Goal: Information Seeking & Learning: Learn about a topic

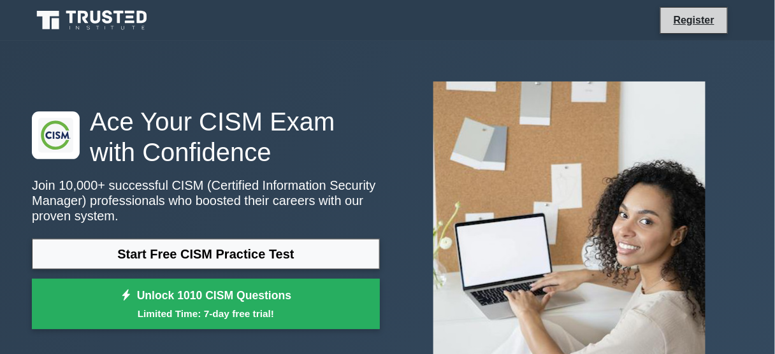
click at [701, 8] on li "Register" at bounding box center [695, 20] width 68 height 27
click at [698, 21] on link "Register" at bounding box center [694, 20] width 56 height 16
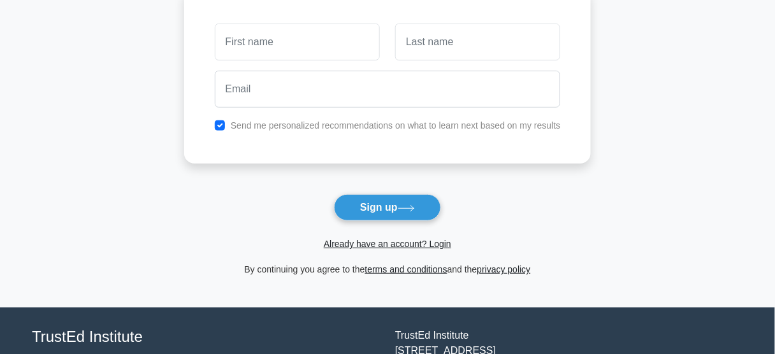
scroll to position [112, 0]
click at [403, 241] on link "Already have an account? Login" at bounding box center [388, 244] width 128 height 10
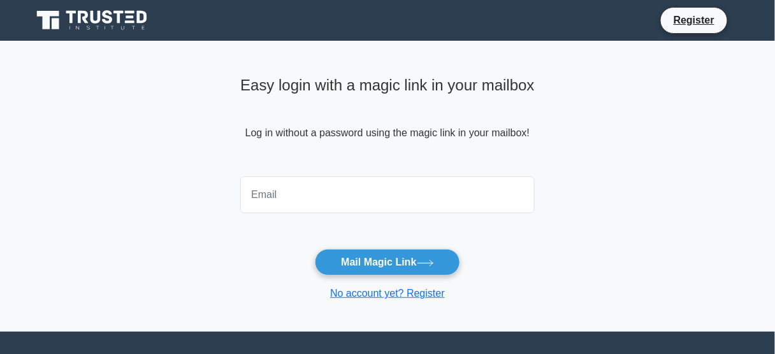
click at [469, 187] on input "email" at bounding box center [387, 195] width 295 height 37
type input "[EMAIL_ADDRESS][DOMAIN_NAME]"
click at [315, 249] on button "Mail Magic Link" at bounding box center [387, 262] width 145 height 27
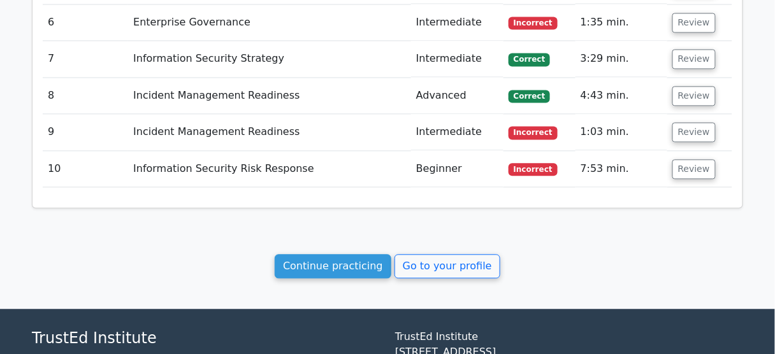
scroll to position [1881, 0]
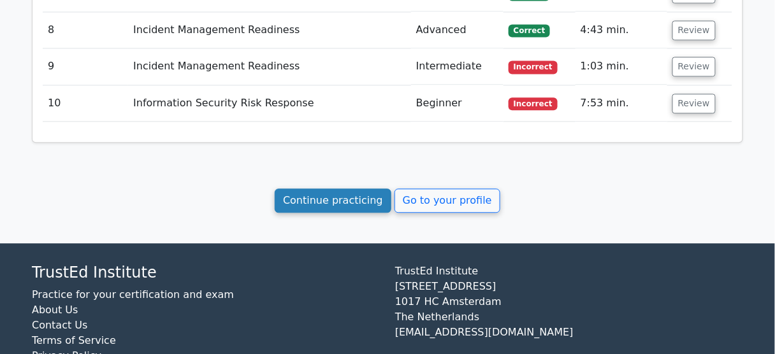
click at [361, 189] on link "Continue practicing" at bounding box center [333, 201] width 117 height 24
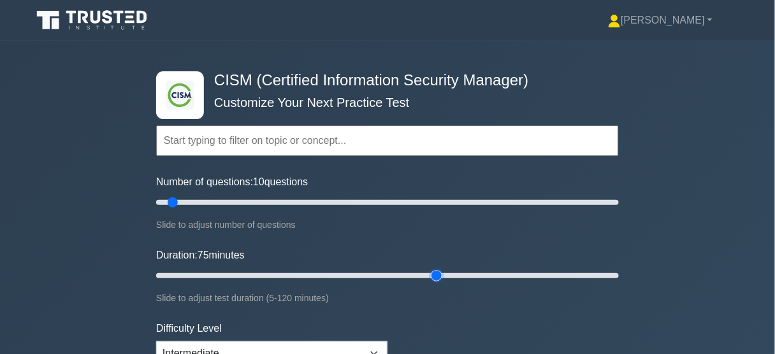
drag, startPoint x: 182, startPoint y: 276, endPoint x: 438, endPoint y: 285, distance: 255.8
type input "75"
click at [438, 284] on input "Duration: 75 minutes" at bounding box center [387, 275] width 463 height 15
click at [656, 231] on div ".clsa-1{fill:#f6f7f8;}.clsa-2{fill:#6bb345;}.clsa-3{fill:#1d2e5c;} CISM (Certif…" at bounding box center [387, 276] width 775 height 471
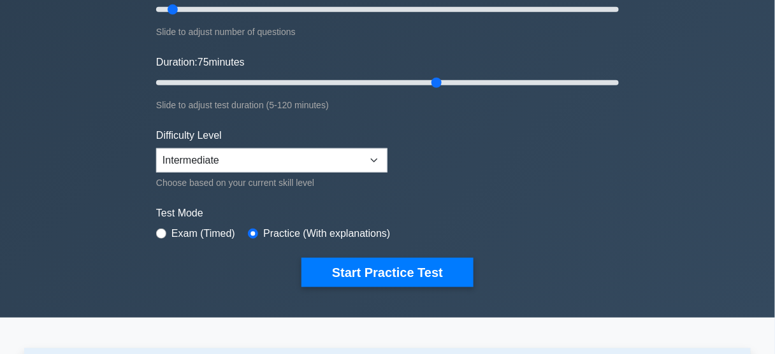
scroll to position [186, 0]
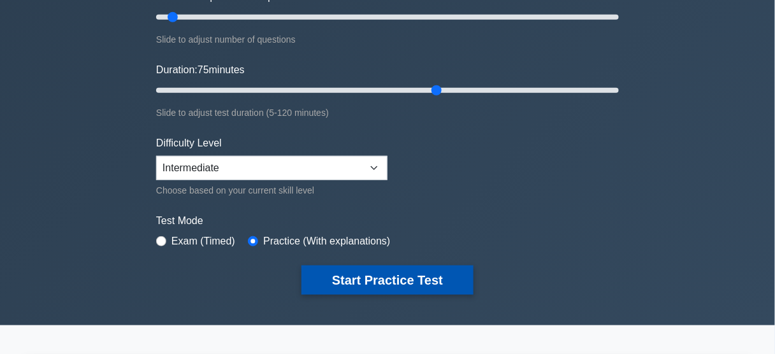
click at [365, 282] on button "Start Practice Test" at bounding box center [388, 280] width 172 height 29
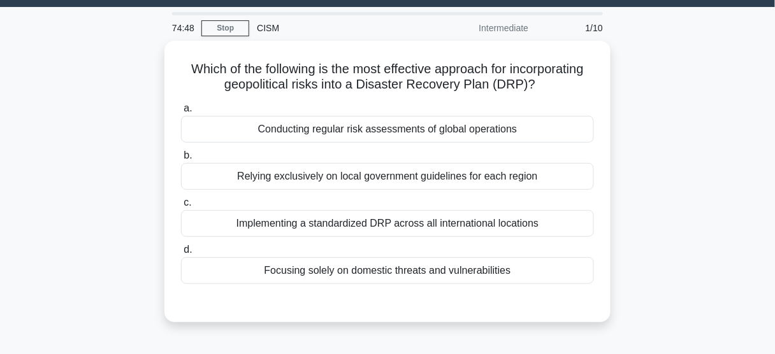
scroll to position [33, 0]
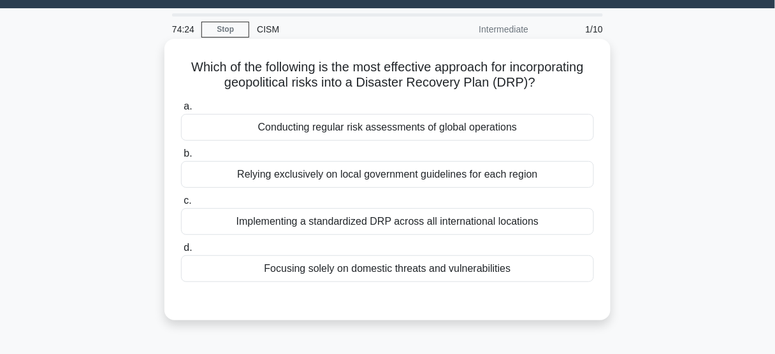
click at [453, 173] on div "Relying exclusively on local government guidelines for each region" at bounding box center [387, 174] width 413 height 27
click at [181, 158] on input "b. Relying exclusively on local government guidelines for each region" at bounding box center [181, 154] width 0 height 8
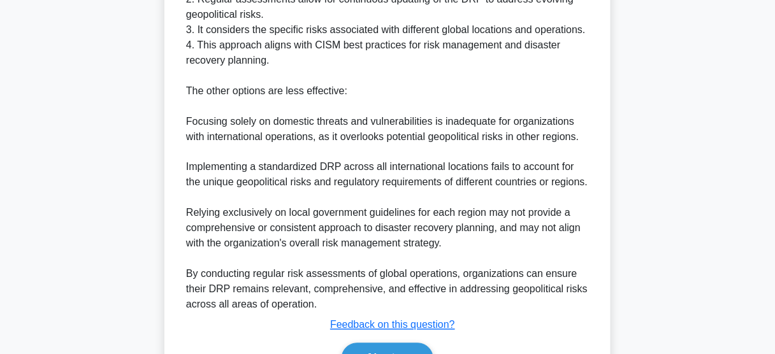
scroll to position [454, 0]
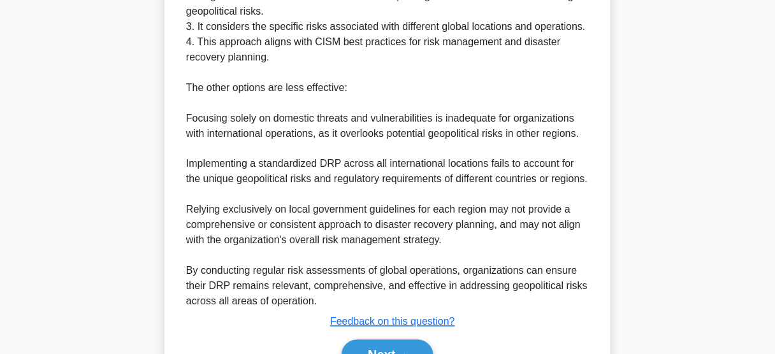
click at [453, 173] on div "The most effective approach for incorporating geopolitical risks into a Disaste…" at bounding box center [387, 111] width 403 height 398
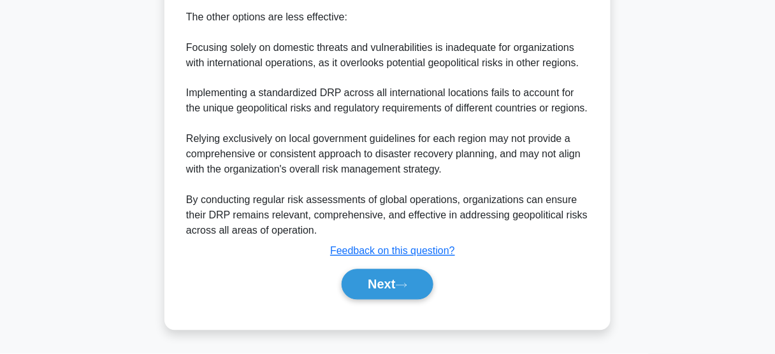
scroll to position [538, 0]
click at [398, 281] on button "Next" at bounding box center [387, 285] width 91 height 31
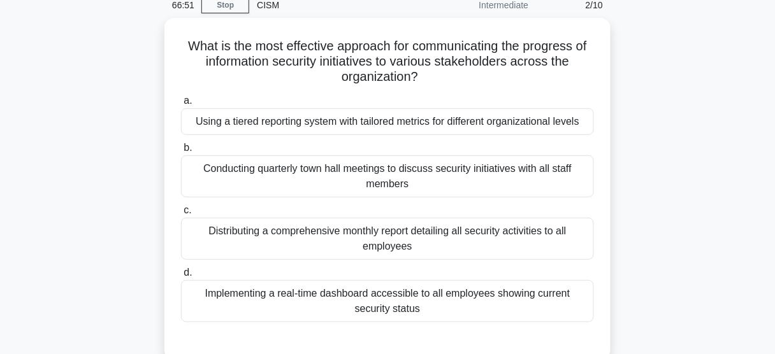
scroll to position [56, 0]
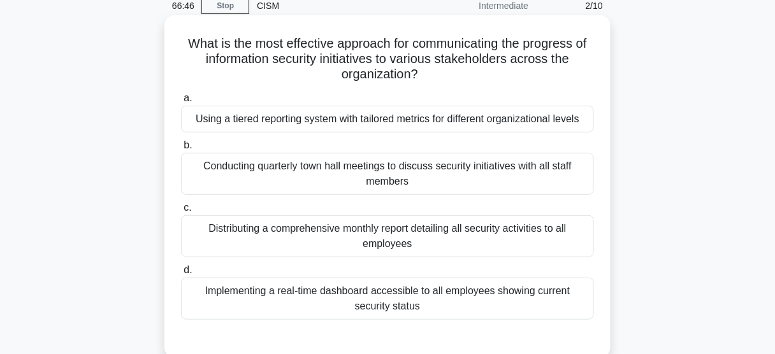
click at [515, 298] on div "Implementing a real-time dashboard accessible to all employees showing current …" at bounding box center [387, 299] width 413 height 42
click at [181, 275] on input "d. Implementing a real-time dashboard accessible to all employees showing curre…" at bounding box center [181, 270] width 0 height 8
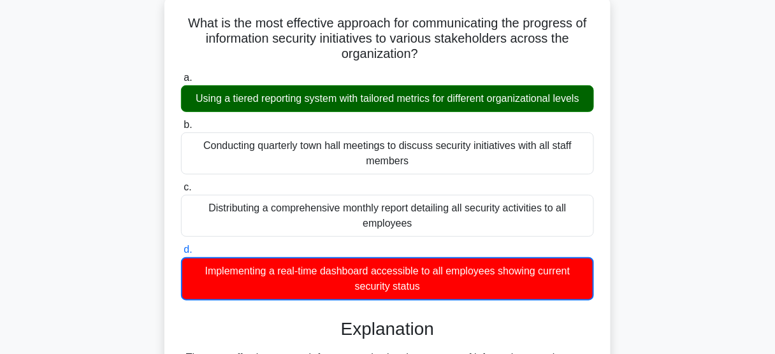
scroll to position [80, 0]
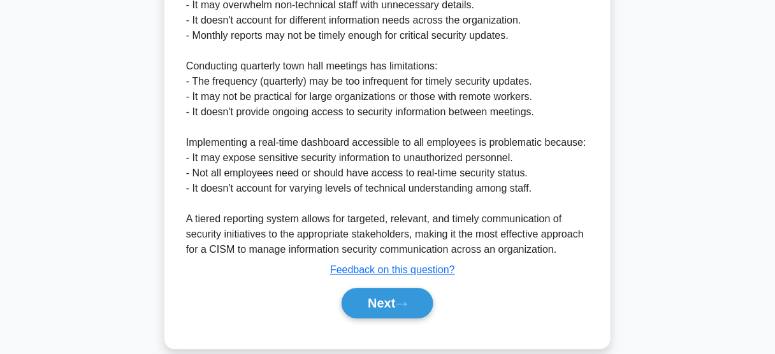
scroll to position [691, 0]
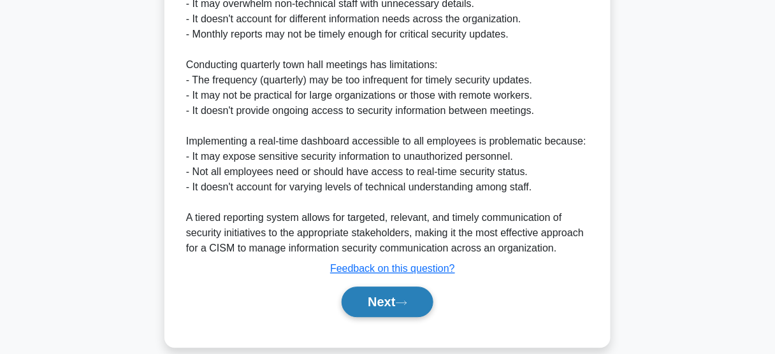
click at [413, 303] on button "Next" at bounding box center [387, 302] width 91 height 31
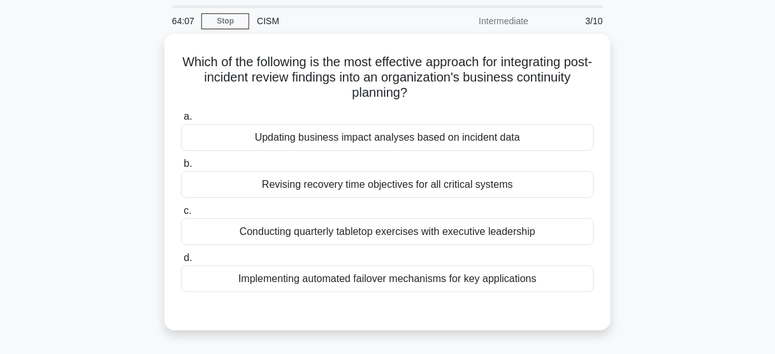
scroll to position [41, 0]
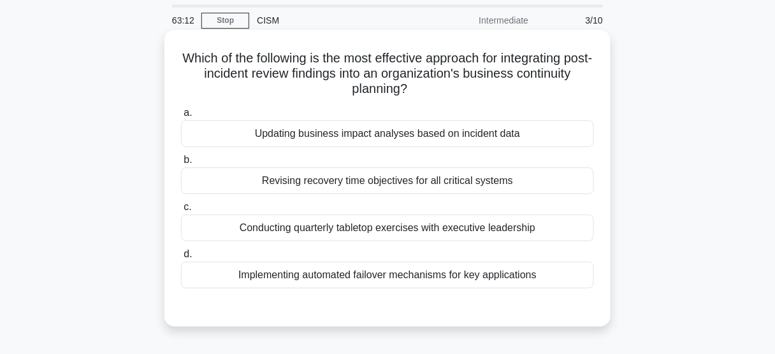
click at [447, 143] on div "Updating business impact analyses based on incident data" at bounding box center [387, 133] width 413 height 27
click at [181, 117] on input "a. Updating business impact analyses based on incident data" at bounding box center [181, 113] width 0 height 8
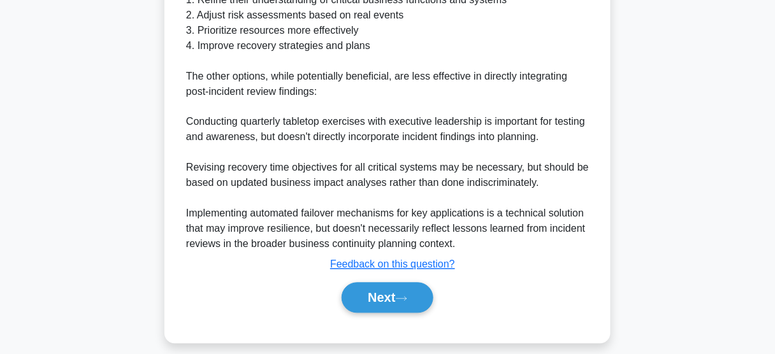
scroll to position [506, 0]
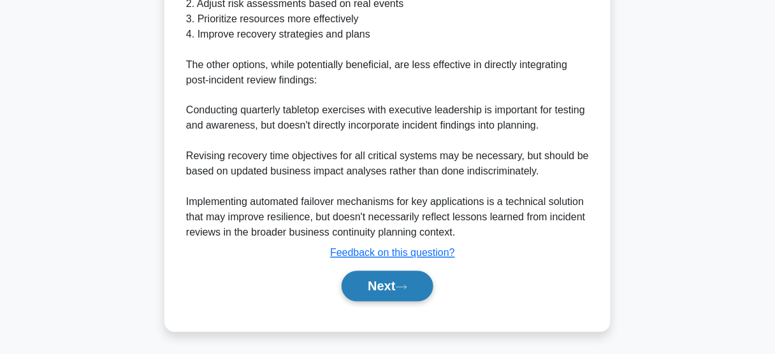
click at [397, 286] on button "Next" at bounding box center [387, 287] width 91 height 31
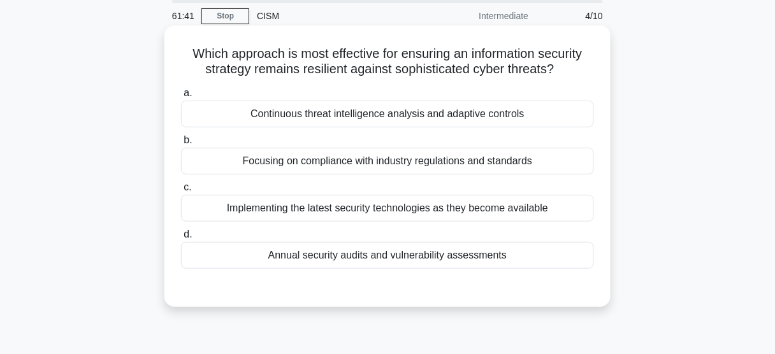
scroll to position [47, 0]
click at [495, 156] on div "Focusing on compliance with industry regulations and standards" at bounding box center [387, 160] width 413 height 27
click at [181, 144] on input "b. Focusing on compliance with industry regulations and standards" at bounding box center [181, 140] width 0 height 8
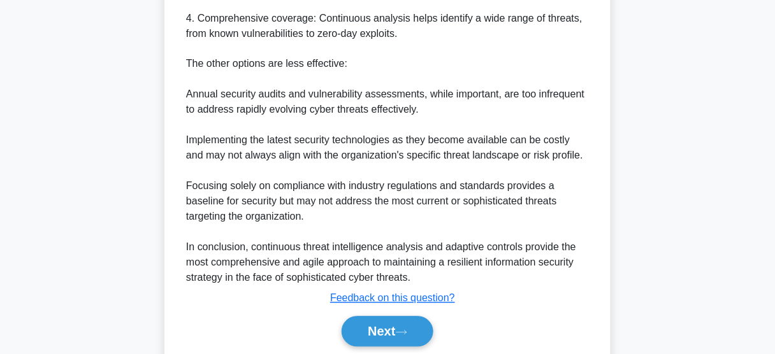
scroll to position [592, 0]
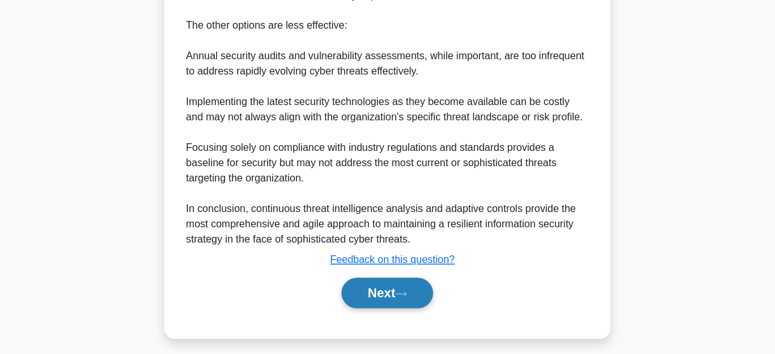
click at [419, 288] on button "Next" at bounding box center [387, 294] width 91 height 31
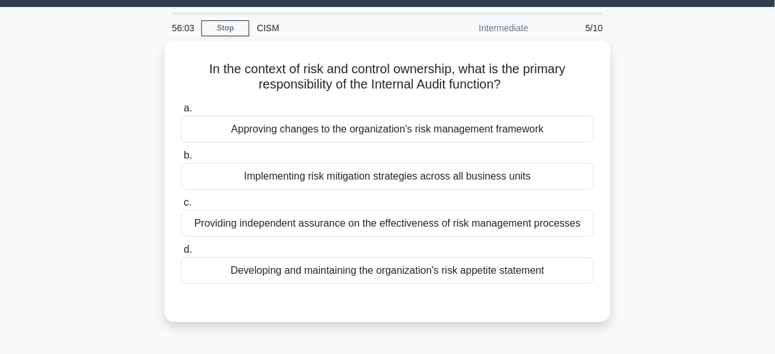
scroll to position [36, 0]
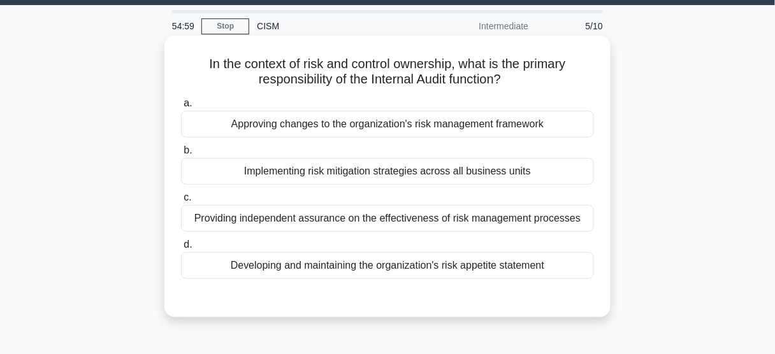
click at [529, 212] on div "Providing independent assurance on the effectiveness of risk management process…" at bounding box center [387, 218] width 413 height 27
click at [181, 202] on input "c. Providing independent assurance on the effectiveness of risk management proc…" at bounding box center [181, 198] width 0 height 8
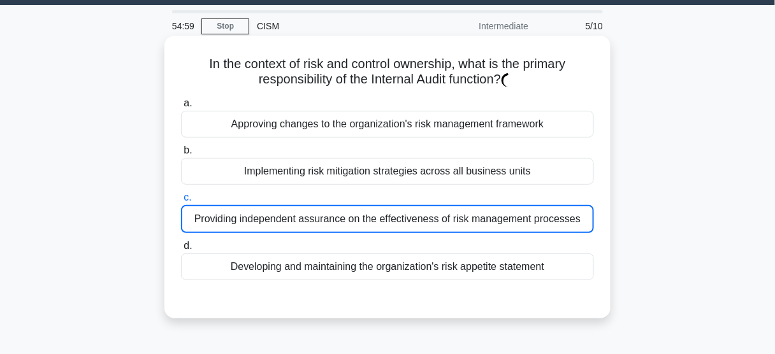
click at [529, 212] on div "Providing independent assurance on the effectiveness of risk management process…" at bounding box center [387, 219] width 413 height 28
click at [181, 202] on input "c. Providing independent assurance on the effectiveness of risk management proc…" at bounding box center [181, 198] width 0 height 8
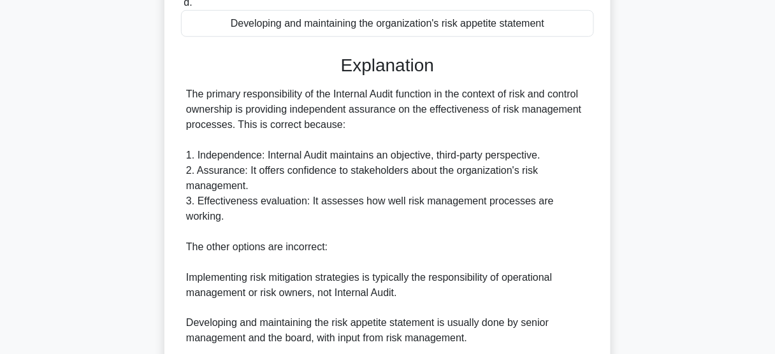
scroll to position [286, 0]
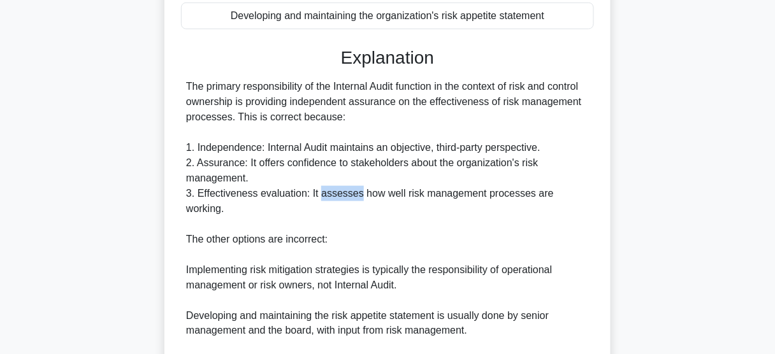
drag, startPoint x: 355, startPoint y: 194, endPoint x: 316, endPoint y: 196, distance: 38.9
click at [316, 196] on div "The primary responsibility of the Internal Audit function in the context of ris…" at bounding box center [387, 255] width 403 height 352
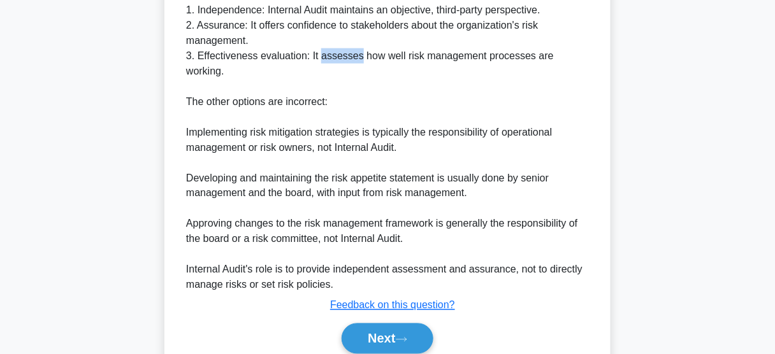
scroll to position [460, 0]
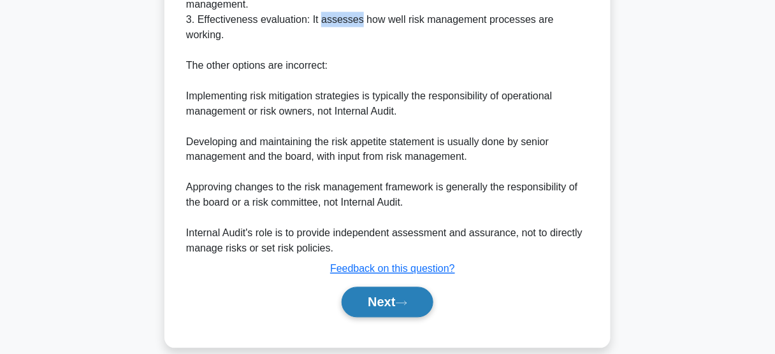
click at [379, 288] on button "Next" at bounding box center [387, 303] width 91 height 31
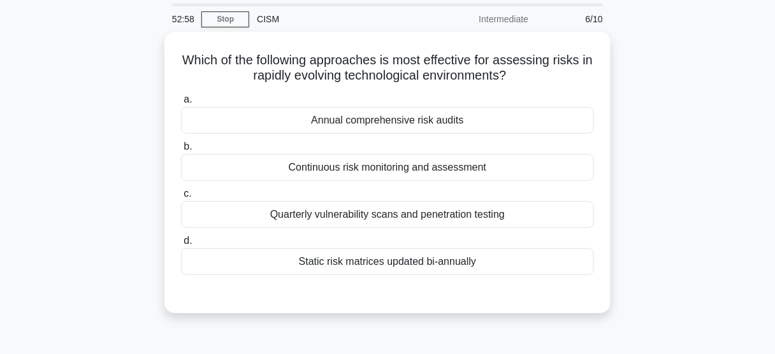
scroll to position [42, 0]
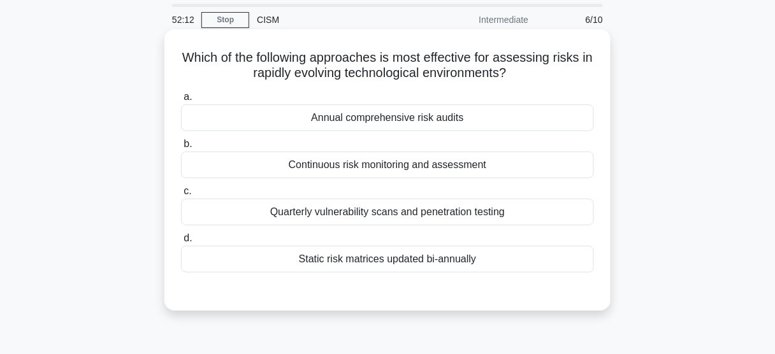
click at [474, 159] on div "Continuous risk monitoring and assessment" at bounding box center [387, 165] width 413 height 27
click at [181, 149] on input "b. Continuous risk monitoring and assessment" at bounding box center [181, 144] width 0 height 8
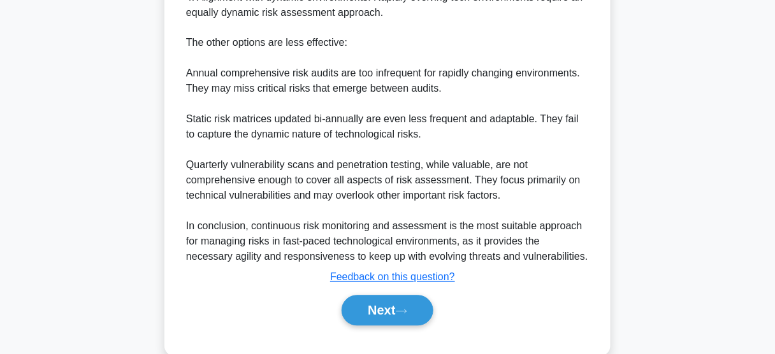
scroll to position [598, 0]
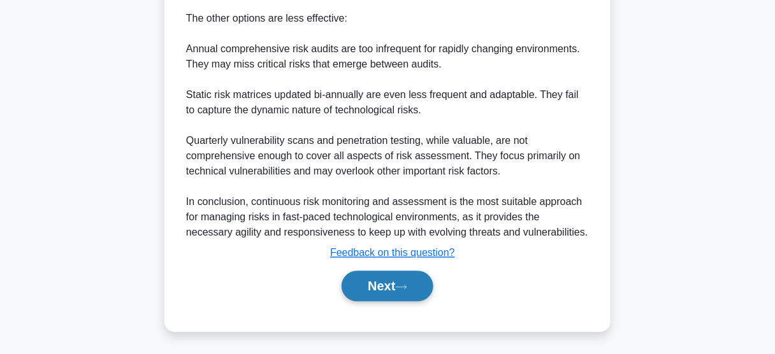
click at [421, 295] on button "Next" at bounding box center [387, 287] width 91 height 31
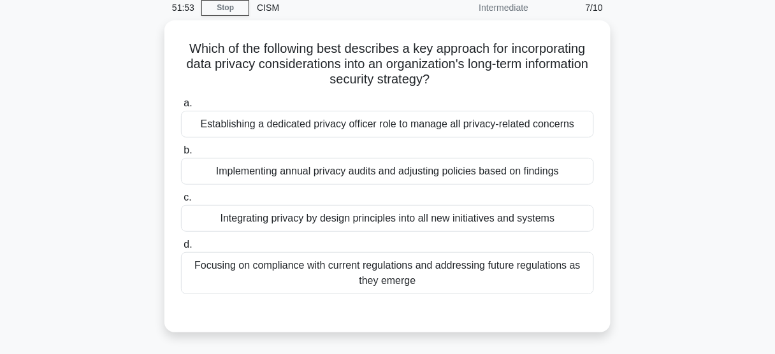
scroll to position [54, 0]
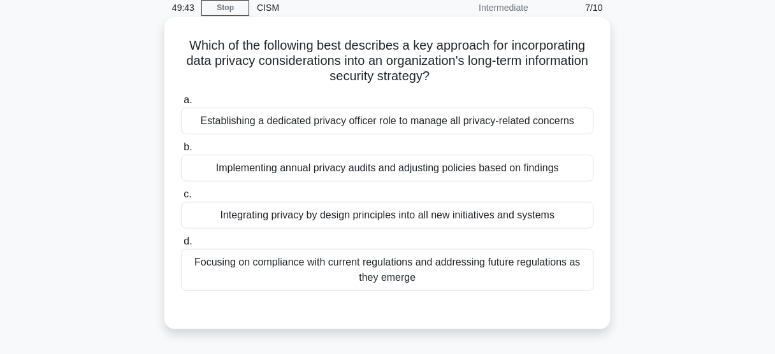
click at [447, 174] on div "Implementing annual privacy audits and adjusting policies based on findings" at bounding box center [387, 168] width 413 height 27
click at [181, 152] on input "b. Implementing annual privacy audits and adjusting policies based on findings" at bounding box center [181, 147] width 0 height 8
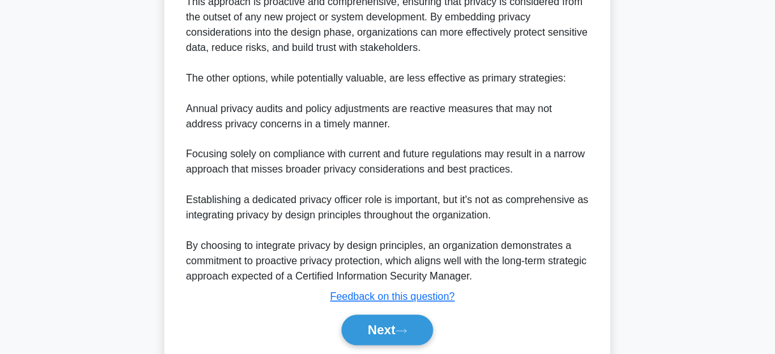
scroll to position [507, 0]
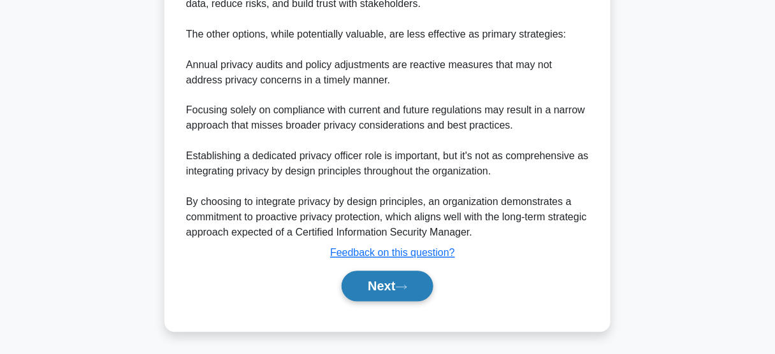
click at [414, 289] on button "Next" at bounding box center [387, 287] width 91 height 31
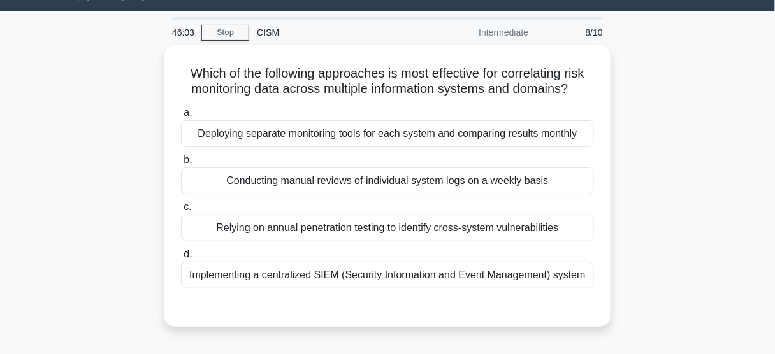
scroll to position [28, 0]
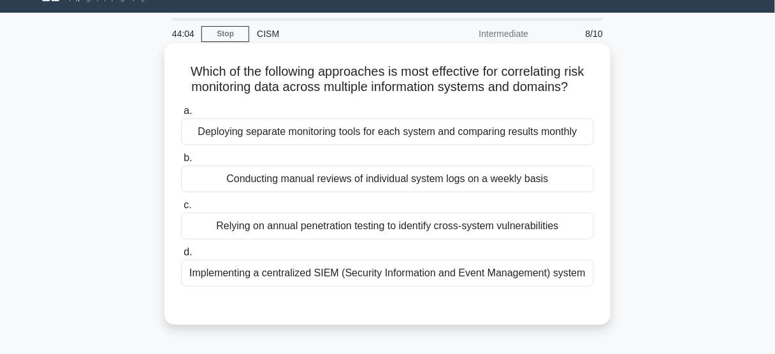
click at [392, 269] on div "Implementing a centralized SIEM (Security Information and Event Management) sys…" at bounding box center [387, 273] width 413 height 27
click at [181, 257] on input "d. Implementing a centralized SIEM (Security Information and Event Management) …" at bounding box center [181, 253] width 0 height 8
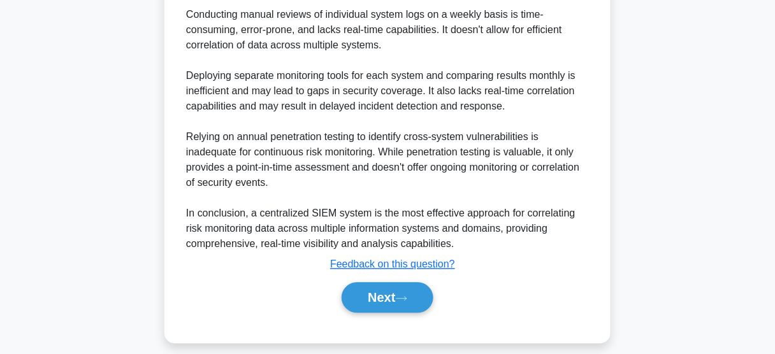
scroll to position [643, 0]
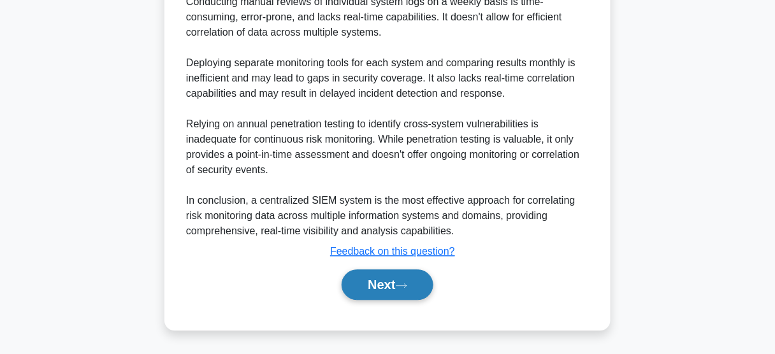
click at [405, 279] on button "Next" at bounding box center [387, 285] width 91 height 31
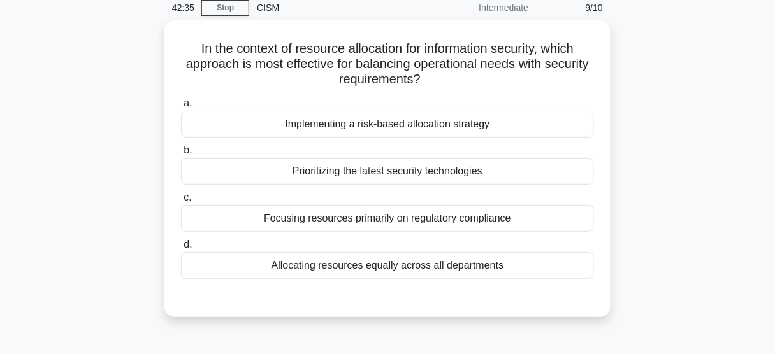
scroll to position [54, 0]
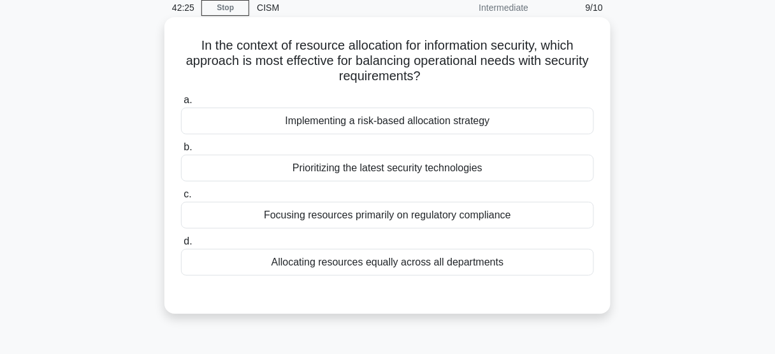
click at [469, 119] on div "Implementing a risk-based allocation strategy" at bounding box center [387, 121] width 413 height 27
click at [181, 105] on input "a. Implementing a risk-based allocation strategy" at bounding box center [181, 100] width 0 height 8
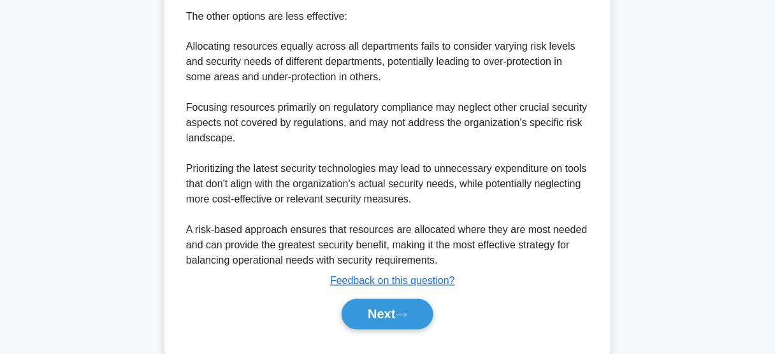
scroll to position [582, 0]
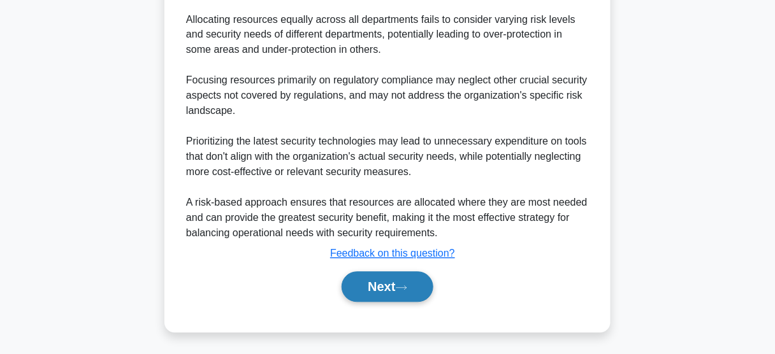
click at [405, 278] on button "Next" at bounding box center [387, 287] width 91 height 31
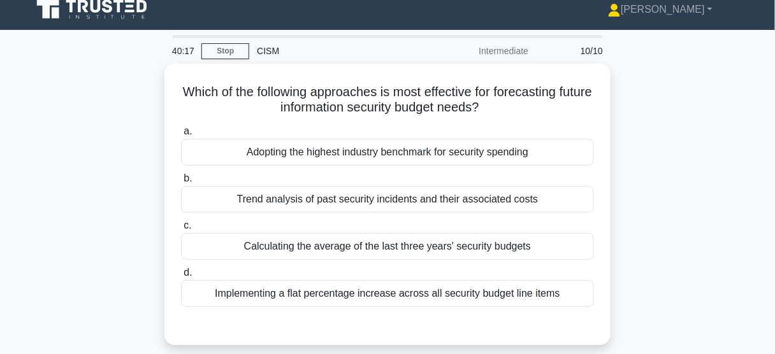
scroll to position [14, 0]
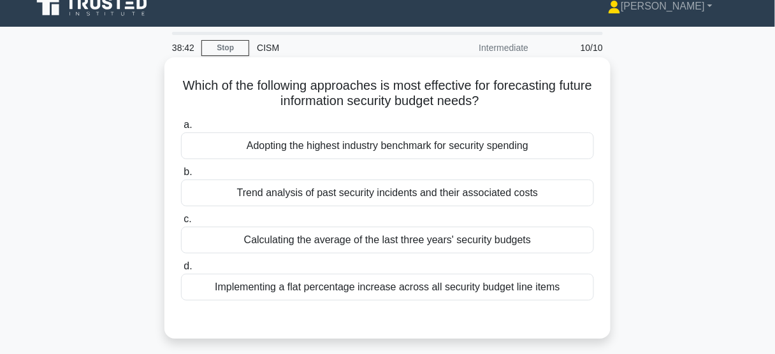
click at [533, 193] on div "Trend analysis of past security incidents and their associated costs" at bounding box center [387, 193] width 413 height 27
click at [181, 177] on input "b. Trend analysis of past security incidents and their associated costs" at bounding box center [181, 172] width 0 height 8
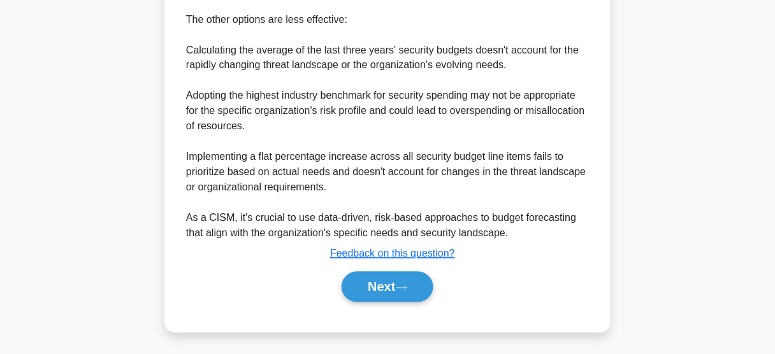
scroll to position [550, 0]
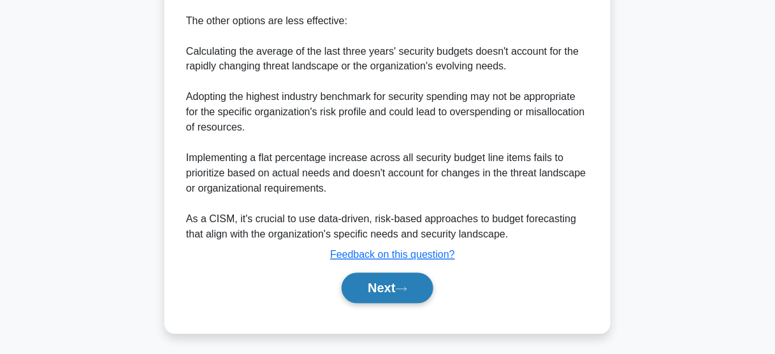
click at [420, 277] on button "Next" at bounding box center [387, 289] width 91 height 31
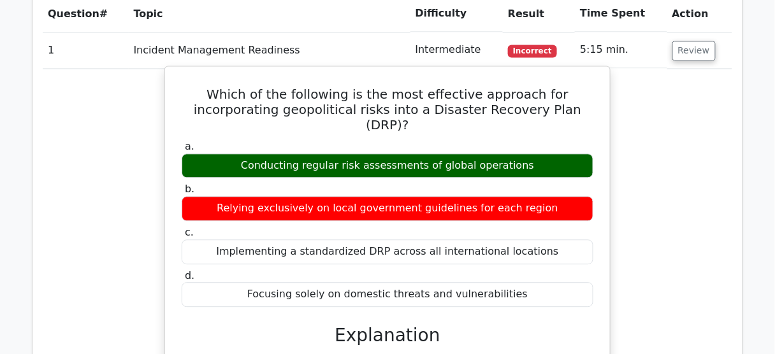
scroll to position [683, 0]
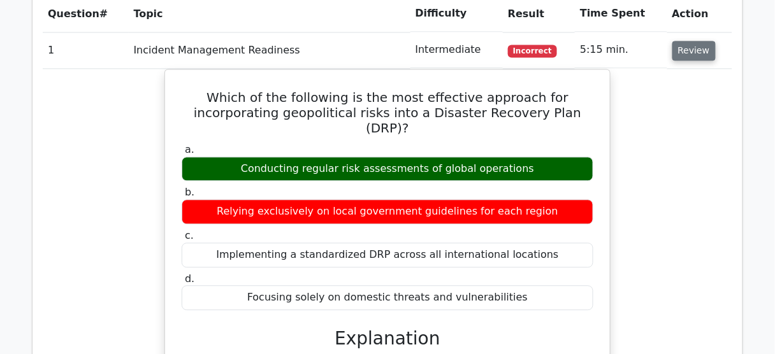
click at [690, 43] on button "Review" at bounding box center [694, 51] width 43 height 20
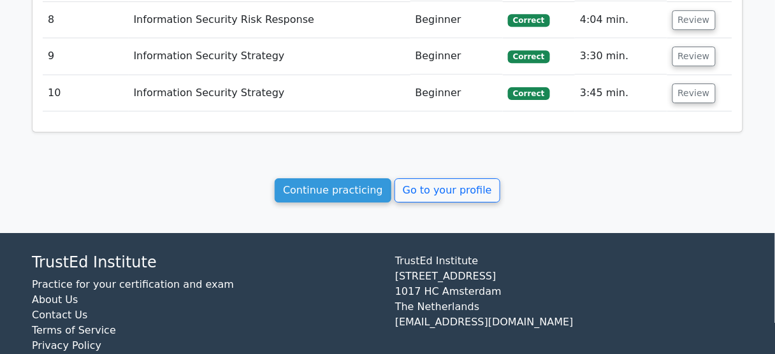
scroll to position [997, 0]
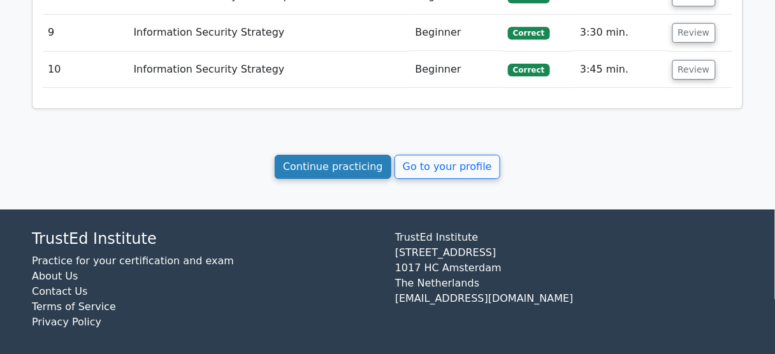
click at [371, 164] on link "Continue practicing" at bounding box center [333, 167] width 117 height 24
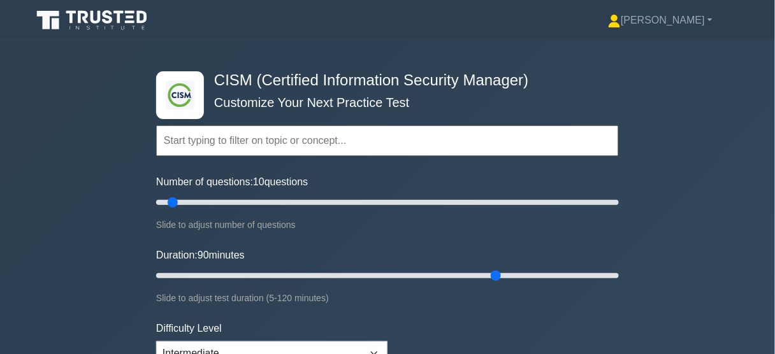
drag, startPoint x: 184, startPoint y: 273, endPoint x: 493, endPoint y: 271, distance: 308.6
type input "90"
click at [493, 271] on input "Duration: 90 minutes" at bounding box center [387, 275] width 463 height 15
click at [72, 201] on div ".clsa-1{fill:#f6f7f8;}.clsa-2{fill:#6bb345;}.clsa-3{fill:#1d2e5c;} CISM (Certif…" at bounding box center [387, 276] width 775 height 471
click at [662, 145] on div ".clsa-1{fill:#f6f7f8;}.clsa-2{fill:#6bb345;}.clsa-3{fill:#1d2e5c;} CISM (Certif…" at bounding box center [387, 276] width 775 height 471
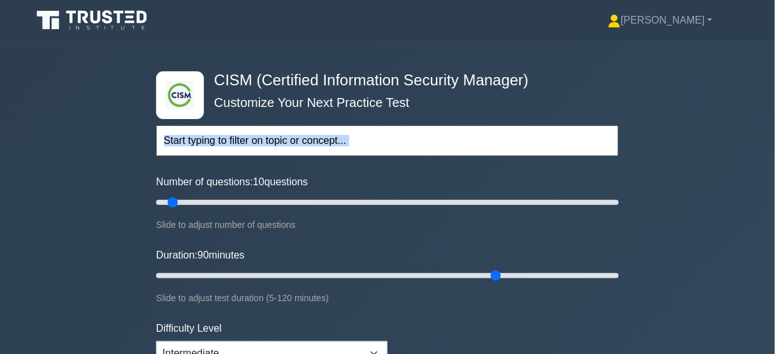
click at [662, 145] on div ".clsa-1{fill:#f6f7f8;}.clsa-2{fill:#6bb345;}.clsa-3{fill:#1d2e5c;} CISM (Certif…" at bounding box center [387, 276] width 775 height 471
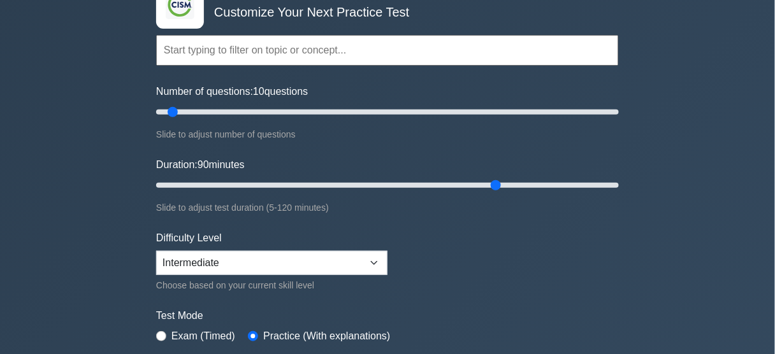
scroll to position [103, 0]
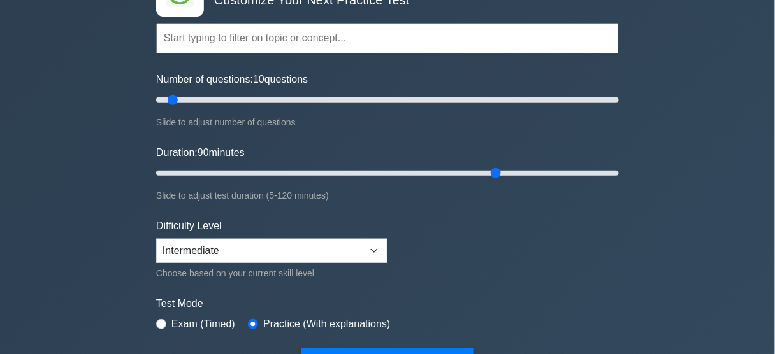
click at [662, 145] on div ".clsa-1{fill:#f6f7f8;}.clsa-2{fill:#6bb345;}.clsa-3{fill:#1d2e5c;} CISM (Certif…" at bounding box center [387, 173] width 775 height 471
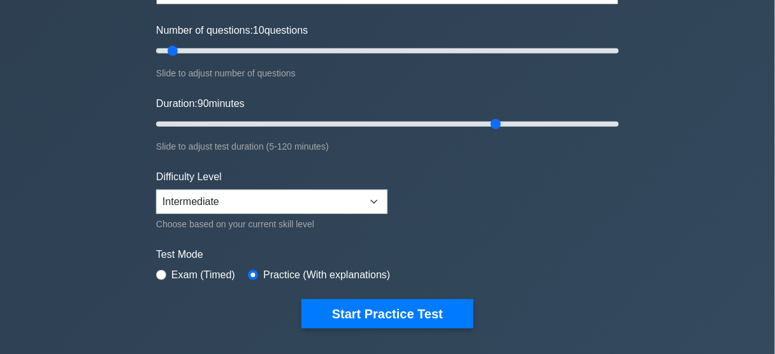
scroll to position [156, 0]
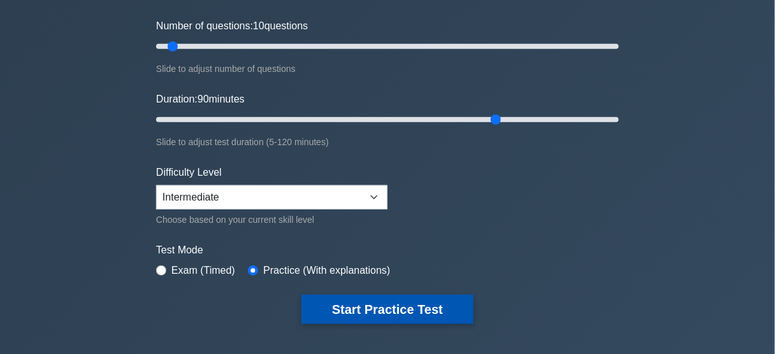
click at [369, 305] on button "Start Practice Test" at bounding box center [388, 309] width 172 height 29
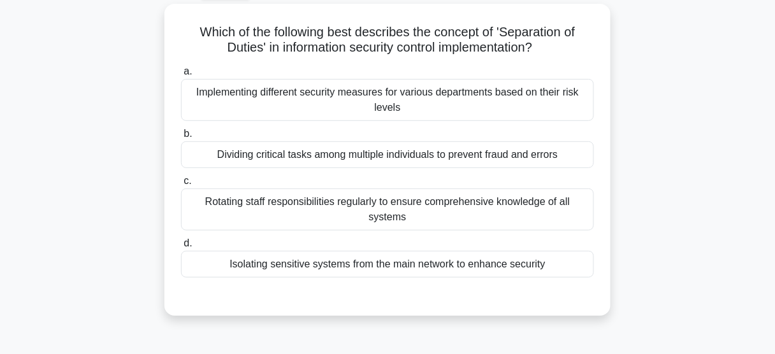
scroll to position [65, 0]
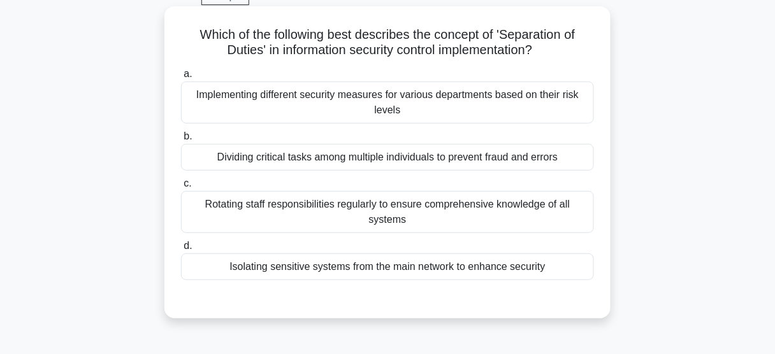
click at [417, 103] on div "Implementing different security measures for various departments based on their…" at bounding box center [387, 103] width 413 height 42
click at [181, 78] on input "a. Implementing different security measures for various departments based on th…" at bounding box center [181, 74] width 0 height 8
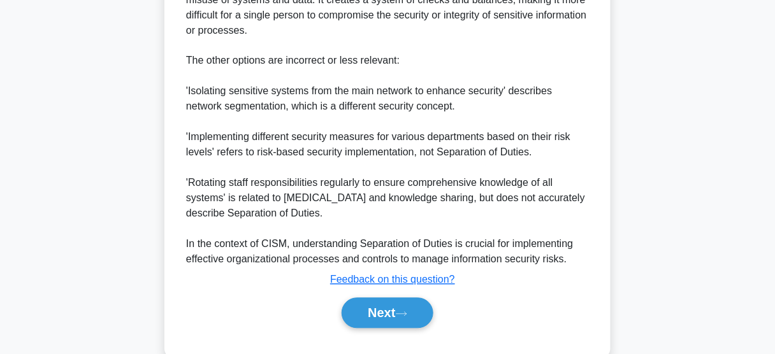
scroll to position [569, 0]
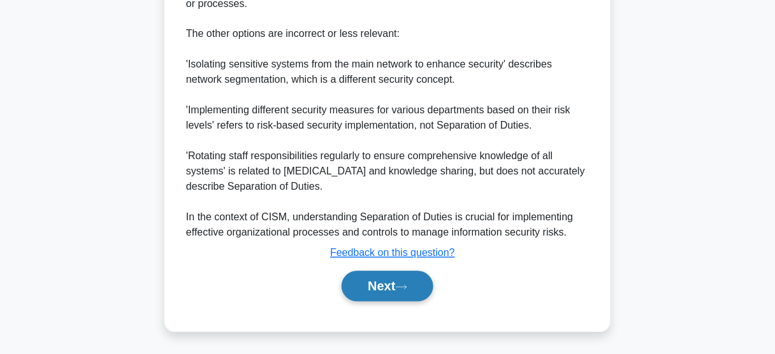
click at [416, 281] on button "Next" at bounding box center [387, 287] width 91 height 31
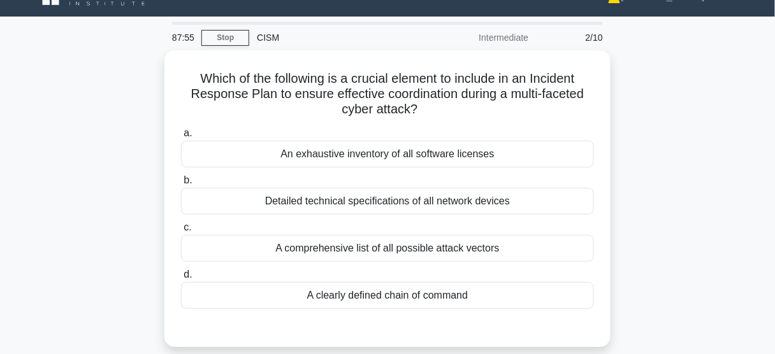
scroll to position [24, 0]
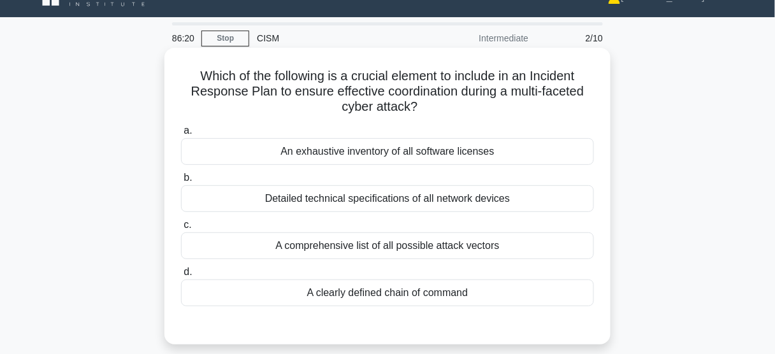
click at [400, 293] on div "A clearly defined chain of command" at bounding box center [387, 293] width 413 height 27
click at [181, 277] on input "d. A clearly defined chain of command" at bounding box center [181, 272] width 0 height 8
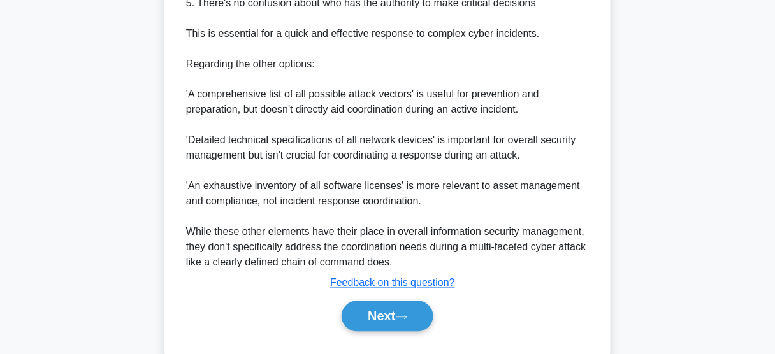
scroll to position [539, 0]
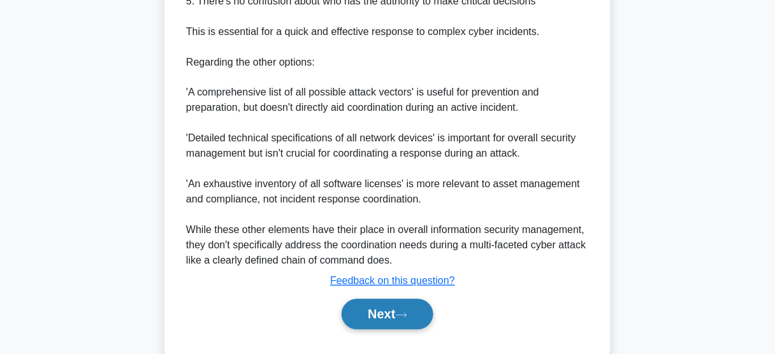
click at [393, 300] on button "Next" at bounding box center [387, 315] width 91 height 31
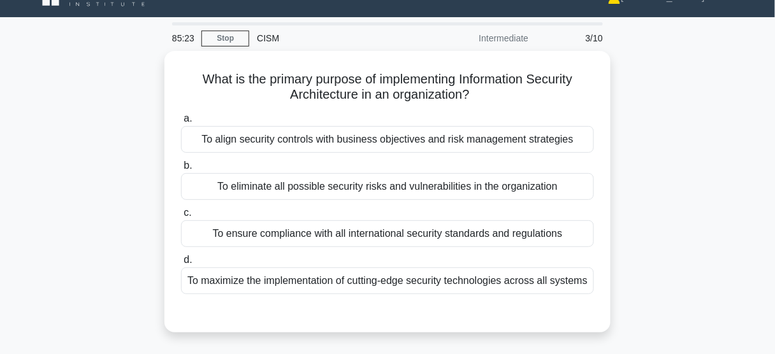
scroll to position [28, 0]
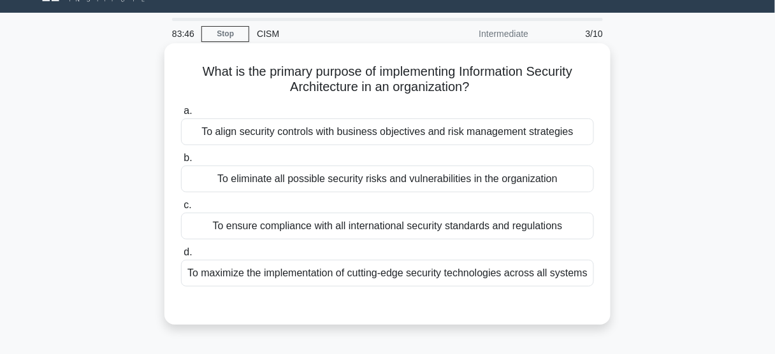
click at [499, 268] on div "To maximize the implementation of cutting-edge security technologies across all…" at bounding box center [387, 273] width 413 height 27
click at [181, 257] on input "d. To maximize the implementation of cutting-edge security technologies across …" at bounding box center [181, 253] width 0 height 8
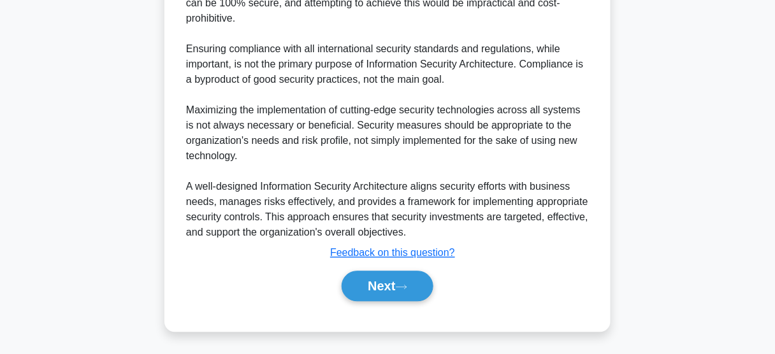
scroll to position [616, 0]
click at [383, 301] on button "Next" at bounding box center [387, 285] width 91 height 31
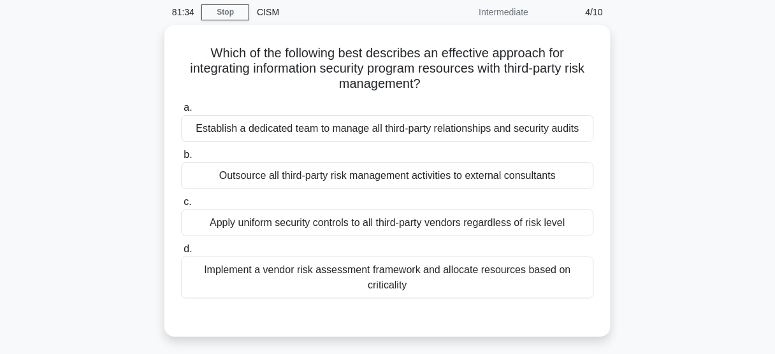
scroll to position [48, 0]
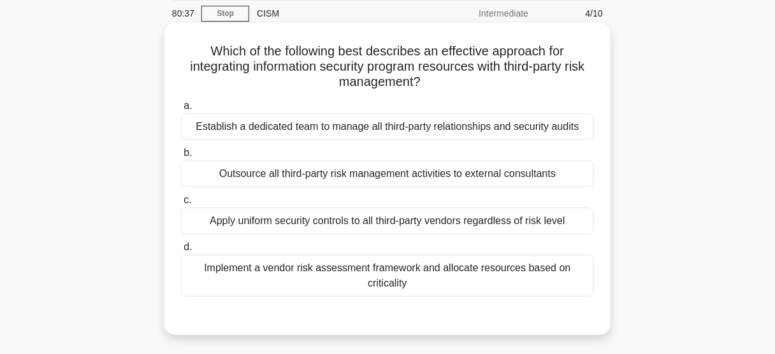
click at [540, 271] on div "Implement a vendor risk assessment framework and allocate resources based on cr…" at bounding box center [387, 276] width 413 height 42
click at [181, 252] on input "d. Implement a vendor risk assessment framework and allocate resources based on…" at bounding box center [181, 248] width 0 height 8
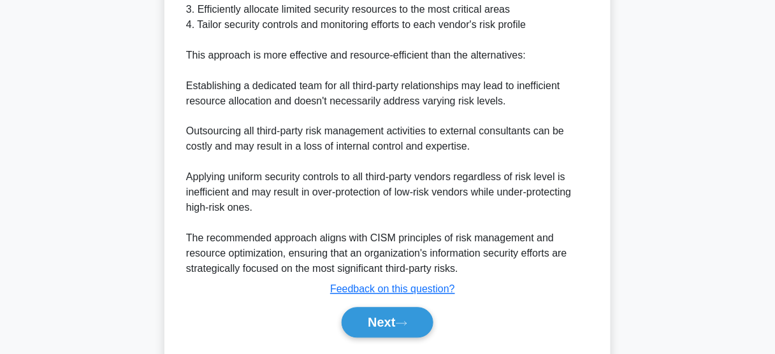
scroll to position [490, 0]
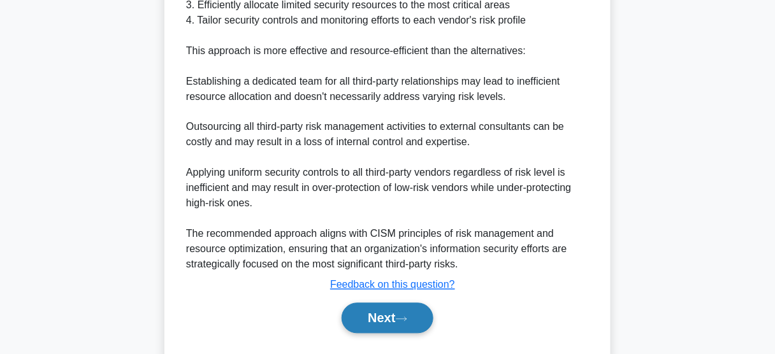
click at [404, 318] on icon at bounding box center [401, 319] width 11 height 7
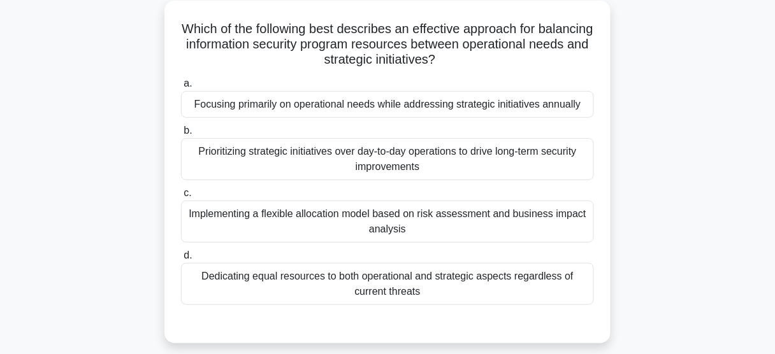
scroll to position [81, 0]
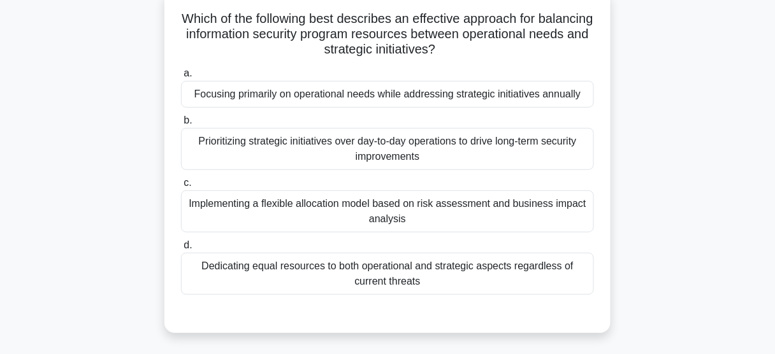
click at [558, 92] on div "Focusing primarily on operational needs while addressing strategic initiatives …" at bounding box center [387, 94] width 413 height 27
click at [181, 78] on input "a. Focusing primarily on operational needs while addressing strategic initiativ…" at bounding box center [181, 73] width 0 height 8
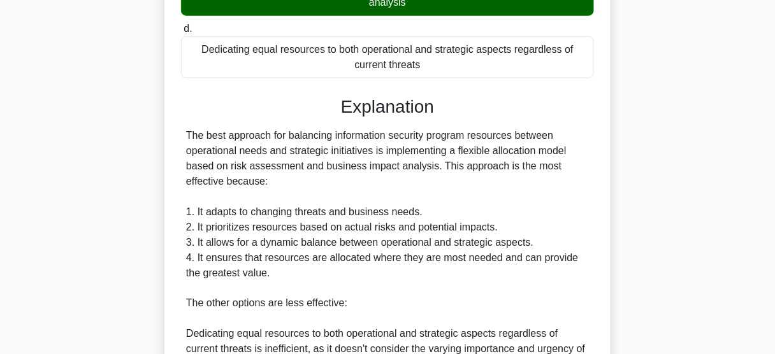
scroll to position [333, 0]
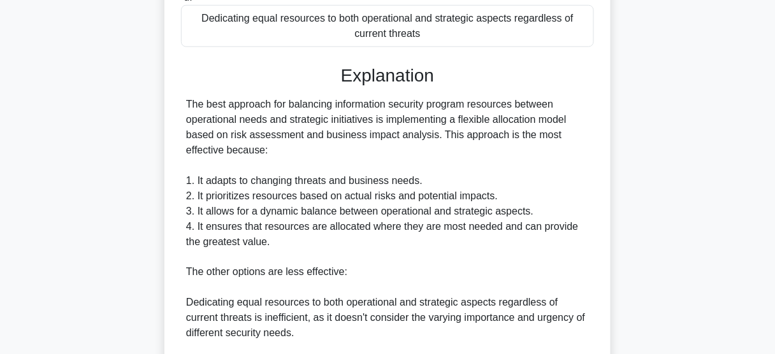
click at [614, 203] on div "Which of the following best describes an effective approach for balancing infor…" at bounding box center [387, 178] width 727 height 875
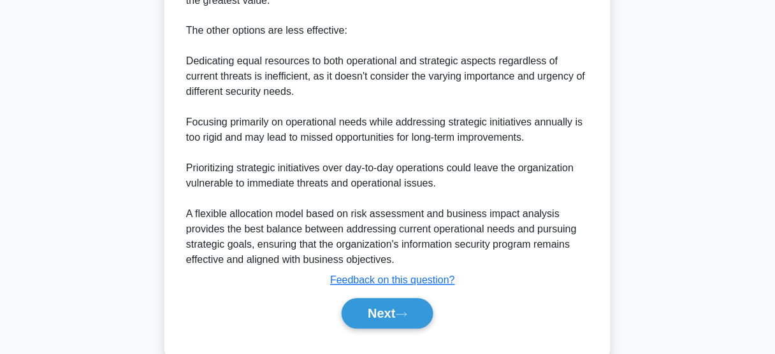
scroll to position [599, 0]
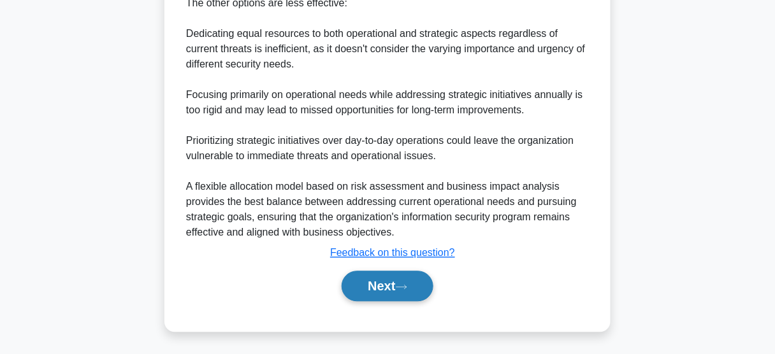
click at [407, 279] on button "Next" at bounding box center [387, 287] width 91 height 31
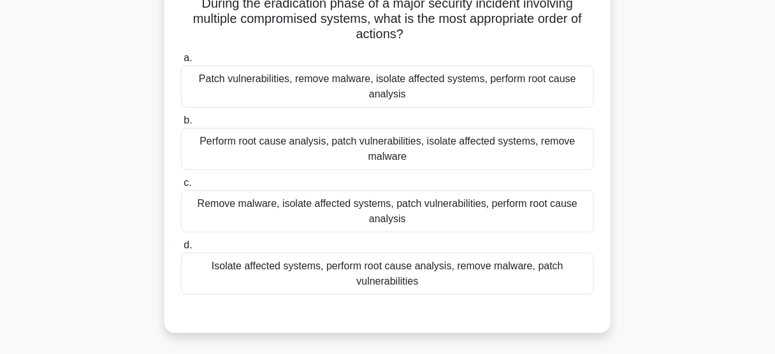
scroll to position [93, 0]
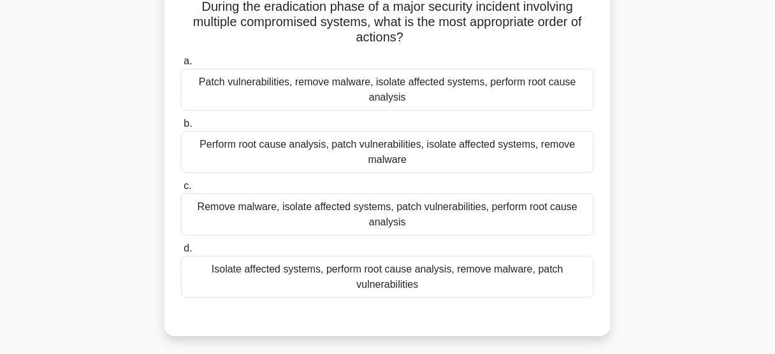
click at [542, 274] on div "Isolate affected systems, perform root cause analysis, remove malware, patch vu…" at bounding box center [387, 277] width 413 height 42
click at [181, 253] on input "d. Isolate affected systems, perform root cause analysis, remove malware, patch…" at bounding box center [181, 249] width 0 height 8
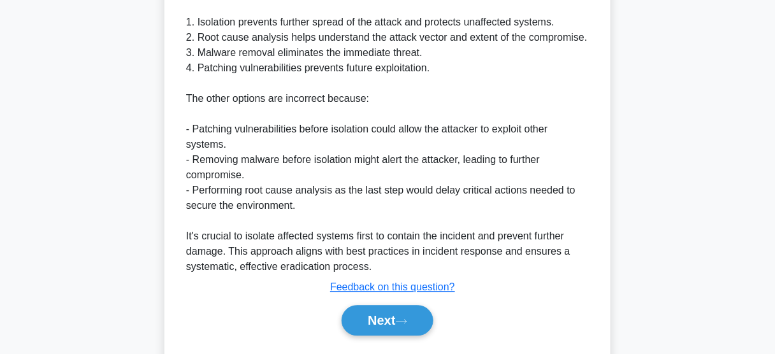
scroll to position [599, 0]
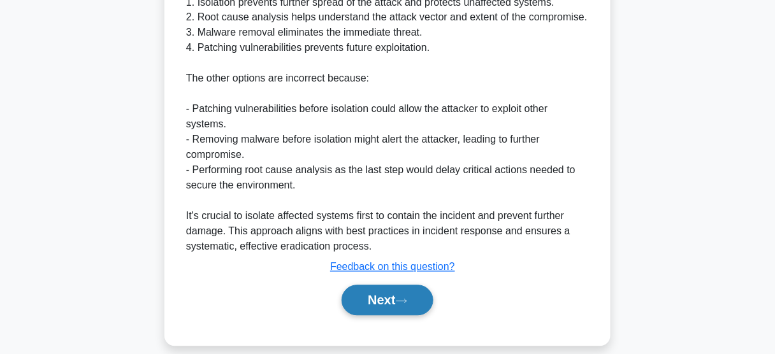
click at [398, 311] on button "Next" at bounding box center [387, 301] width 91 height 31
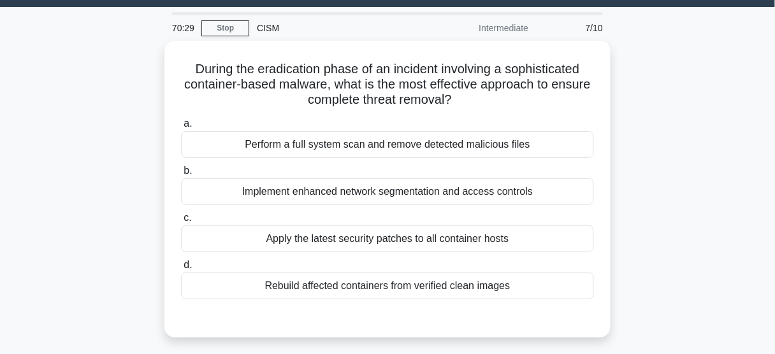
scroll to position [34, 0]
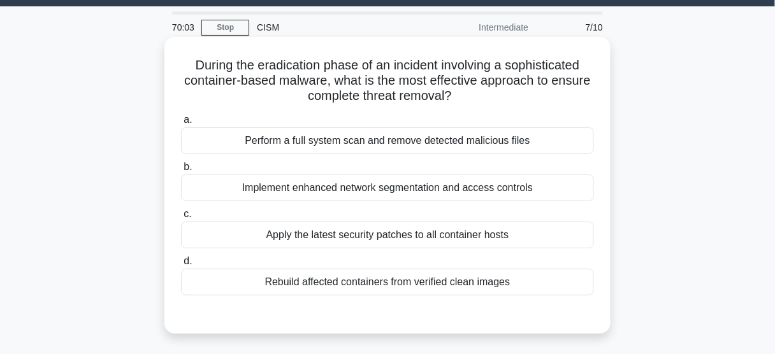
click at [433, 279] on div "Rebuild affected containers from verified clean images" at bounding box center [387, 282] width 413 height 27
click at [181, 266] on input "d. Rebuild affected containers from verified clean images" at bounding box center [181, 262] width 0 height 8
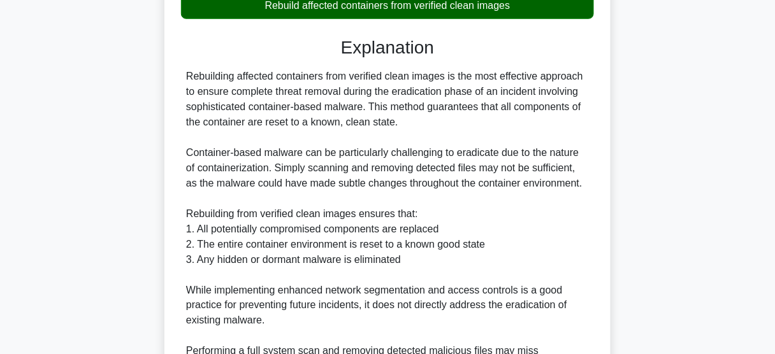
scroll to position [312, 0]
drag, startPoint x: 326, startPoint y: 182, endPoint x: 351, endPoint y: 181, distance: 24.9
click at [351, 181] on div "Rebuilding affected containers from verified clean images is the most effective…" at bounding box center [387, 282] width 403 height 428
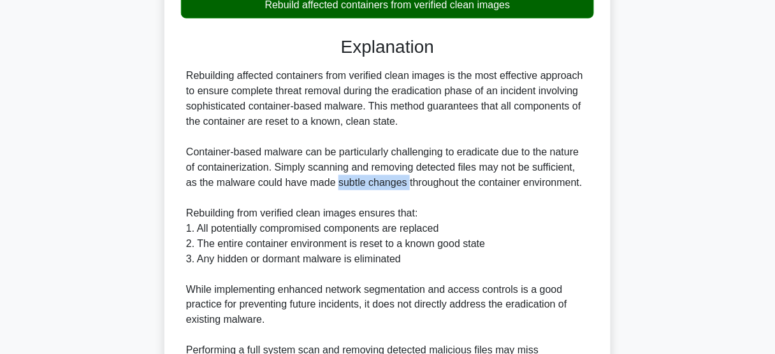
drag, startPoint x: 325, startPoint y: 181, endPoint x: 393, endPoint y: 186, distance: 68.4
click at [393, 186] on div "Rebuilding affected containers from verified clean images is the most effective…" at bounding box center [387, 282] width 403 height 428
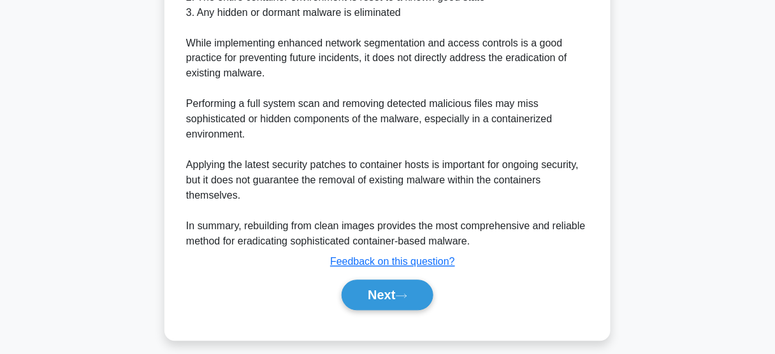
scroll to position [559, 0]
click at [370, 283] on button "Next" at bounding box center [387, 295] width 91 height 31
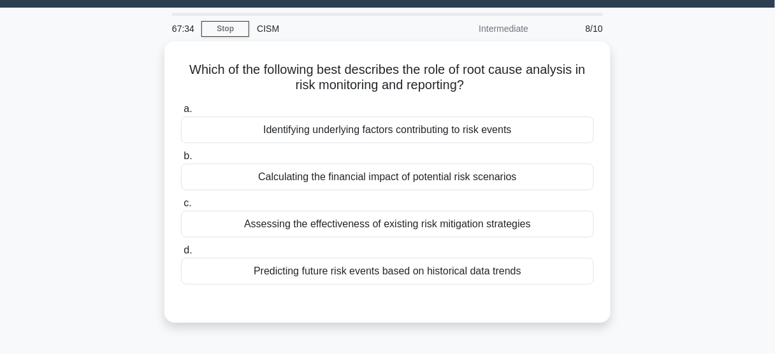
scroll to position [34, 0]
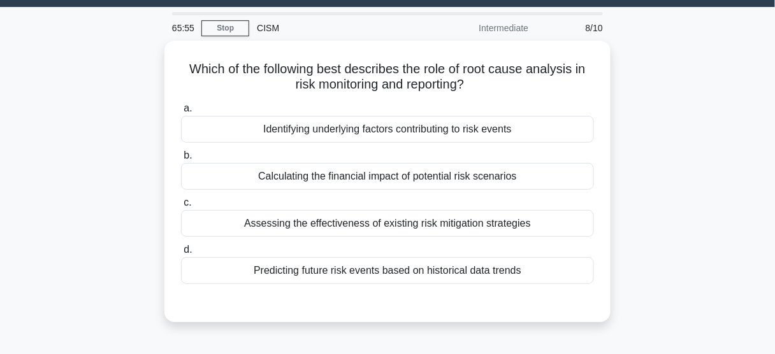
click at [654, 145] on div "Which of the following best describes the role of root cause analysis in risk m…" at bounding box center [387, 189] width 727 height 297
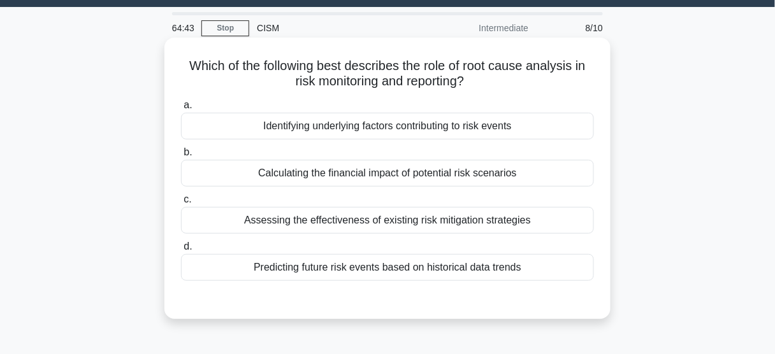
click at [447, 268] on div "Predicting future risk events based on historical data trends" at bounding box center [387, 267] width 413 height 27
click at [181, 251] on input "d. Predicting future risk events based on historical data trends" at bounding box center [181, 247] width 0 height 8
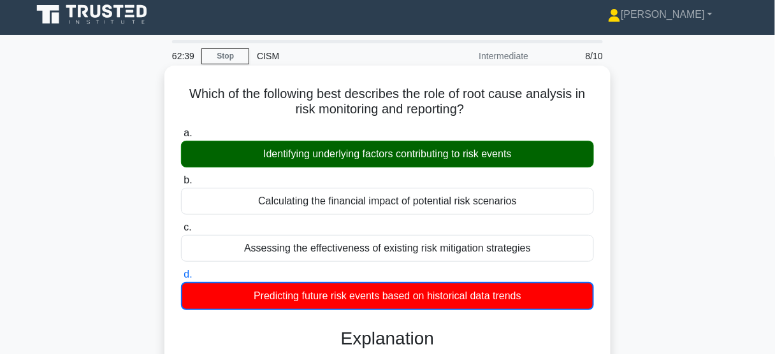
scroll to position [0, 0]
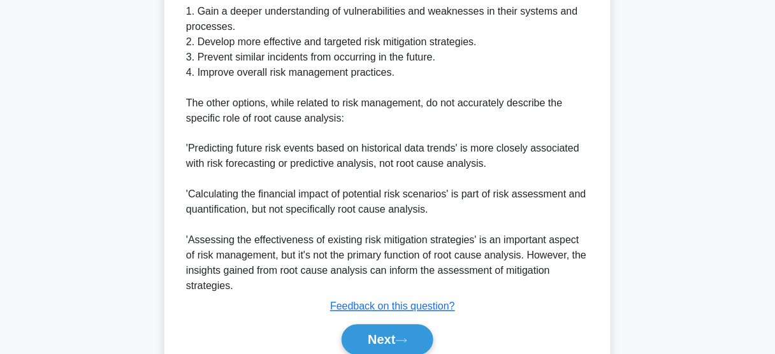
click at [544, 198] on div "The best answer is 'Identifying underlying factors contributing to risk events.…" at bounding box center [387, 103] width 403 height 383
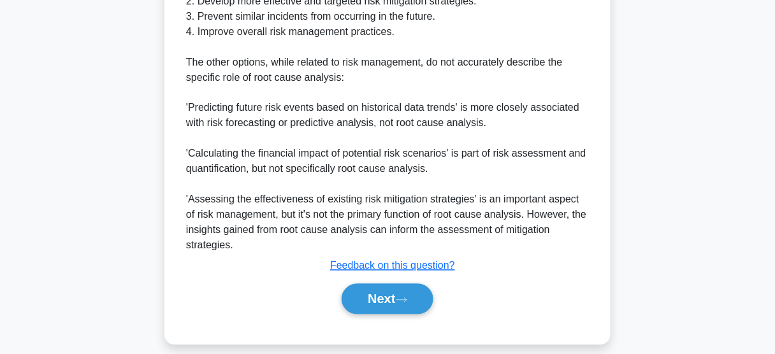
scroll to position [523, 0]
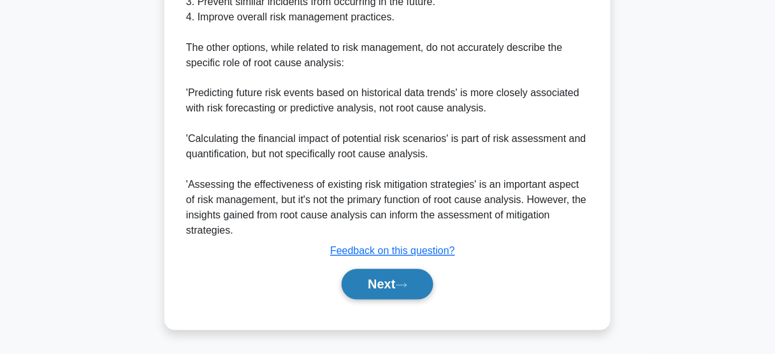
click at [405, 282] on icon at bounding box center [401, 285] width 11 height 7
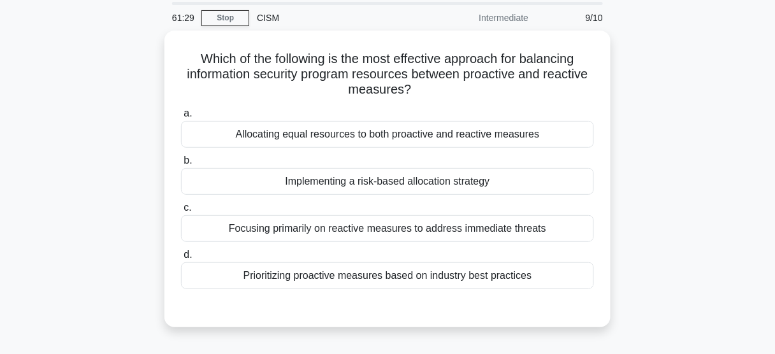
scroll to position [43, 0]
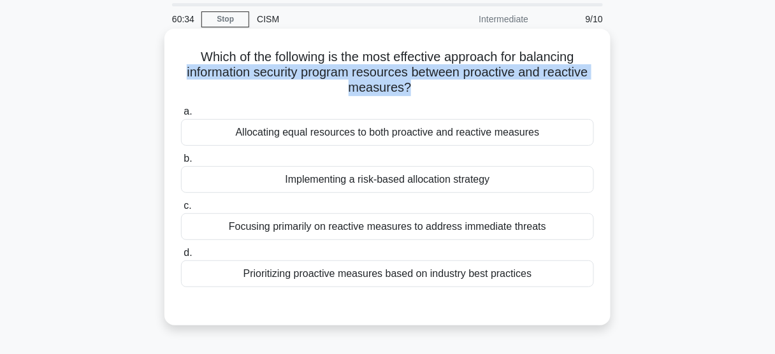
drag, startPoint x: 182, startPoint y: 74, endPoint x: 409, endPoint y: 94, distance: 227.8
click at [409, 94] on h5 "Which of the following is the most effective approach for balancing information…" at bounding box center [388, 72] width 416 height 47
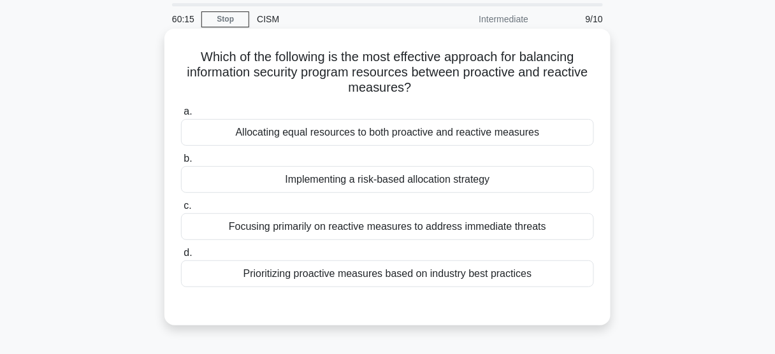
click at [527, 133] on div "Allocating equal resources to both proactive and reactive measures" at bounding box center [387, 132] width 413 height 27
click at [181, 116] on input "a. Allocating equal resources to both proactive and reactive measures" at bounding box center [181, 112] width 0 height 8
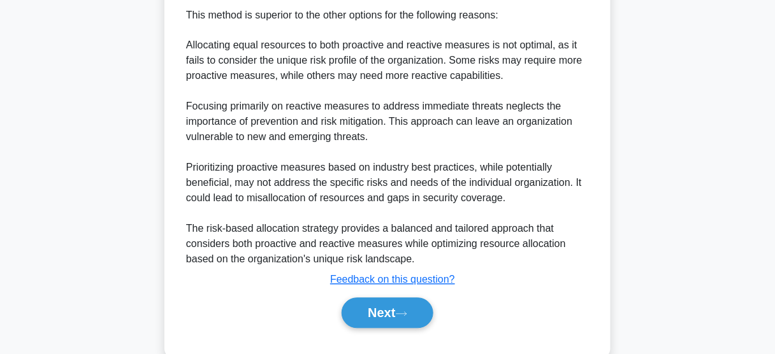
scroll to position [584, 0]
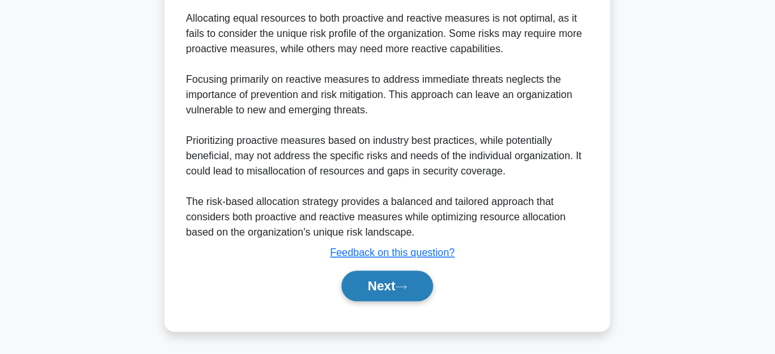
click at [354, 296] on button "Next" at bounding box center [387, 287] width 91 height 31
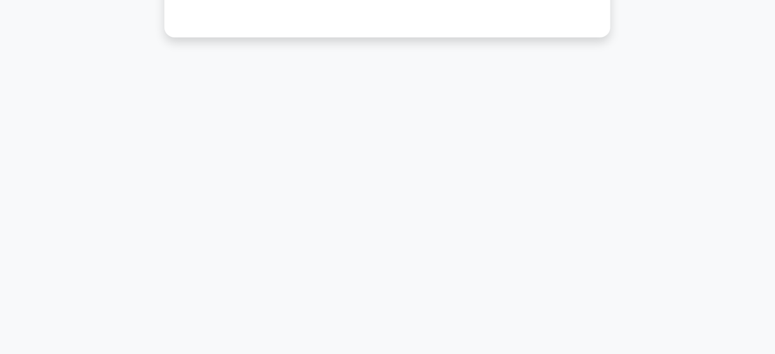
scroll to position [334, 0]
drag, startPoint x: 354, startPoint y: 296, endPoint x: 411, endPoint y: 359, distance: 84.4
click at [411, 354] on html "Hollman Profile Settings Profile" at bounding box center [387, 10] width 775 height 689
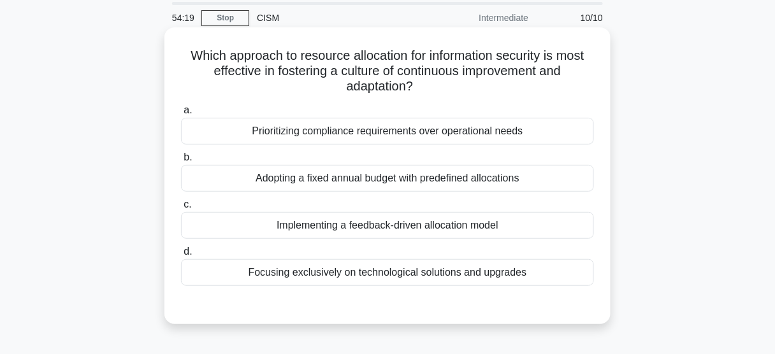
scroll to position [45, 0]
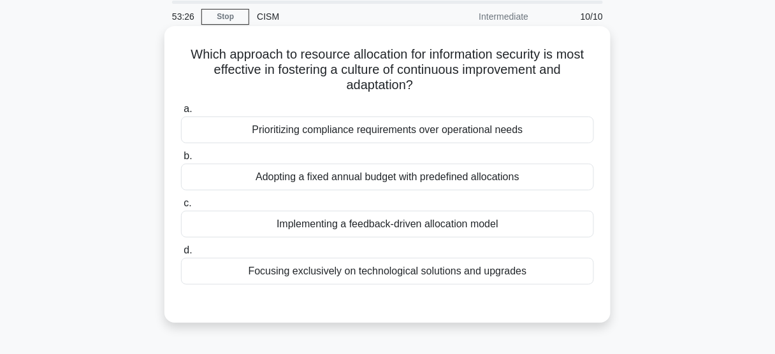
drag, startPoint x: 414, startPoint y: 88, endPoint x: 181, endPoint y: 55, distance: 235.6
click at [181, 55] on h5 "Which approach to resource allocation for information security is most effectiv…" at bounding box center [388, 70] width 416 height 47
copy h5 "Which approach to resource allocation for information security is most effectiv…"
click at [388, 272] on div "Focusing exclusively on technological solutions and upgrades" at bounding box center [387, 271] width 413 height 27
click at [181, 255] on input "d. Focusing exclusively on technological solutions and upgrades" at bounding box center [181, 251] width 0 height 8
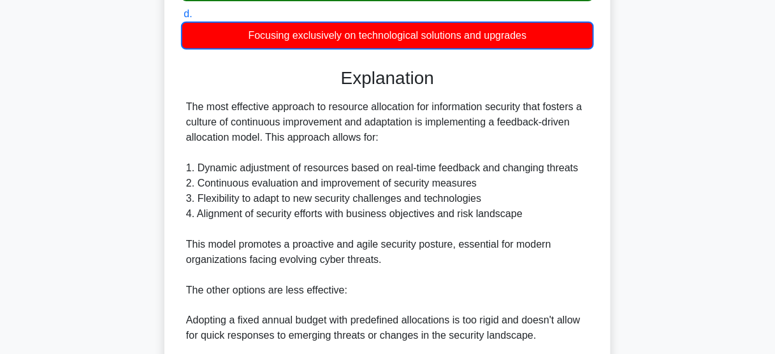
scroll to position [0, 0]
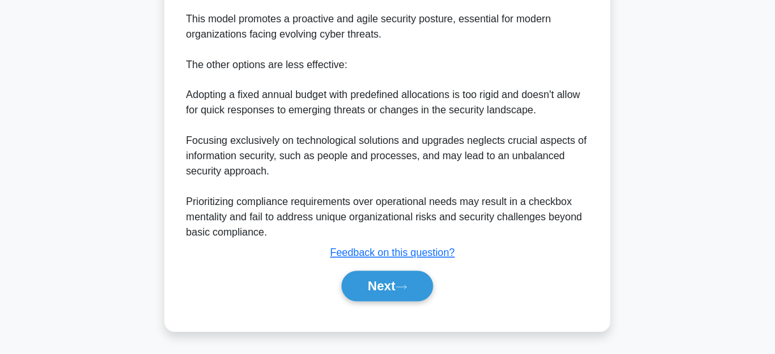
scroll to position [500, 0]
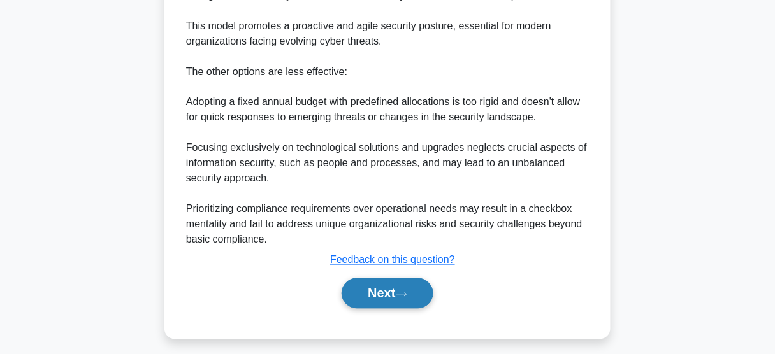
click at [423, 300] on button "Next" at bounding box center [387, 294] width 91 height 31
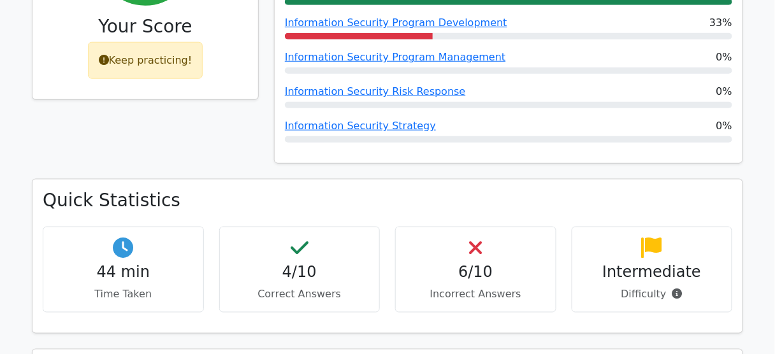
scroll to position [286, 0]
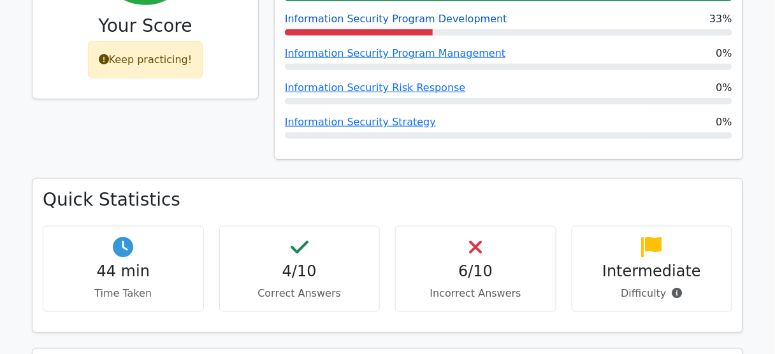
click at [442, 15] on link "Information Security Program Development" at bounding box center [396, 19] width 223 height 12
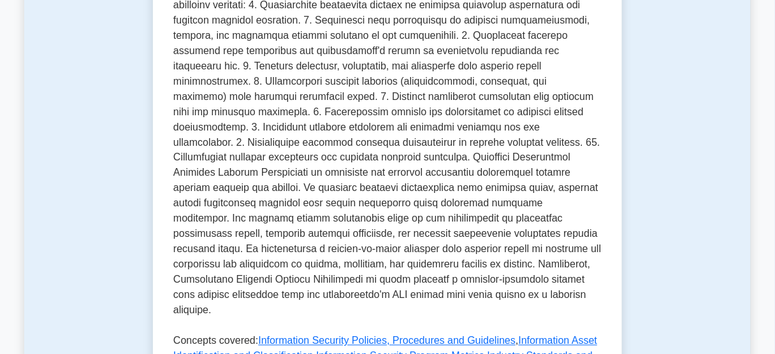
scroll to position [455, 0]
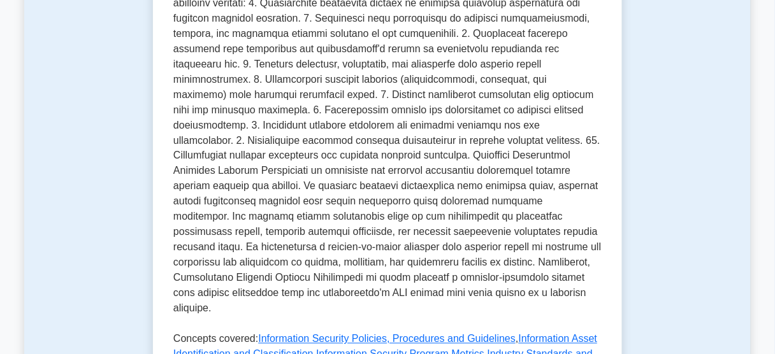
drag, startPoint x: 548, startPoint y: 45, endPoint x: 550, endPoint y: 55, distance: 10.3
click at [550, 55] on p at bounding box center [387, 128] width 428 height 388
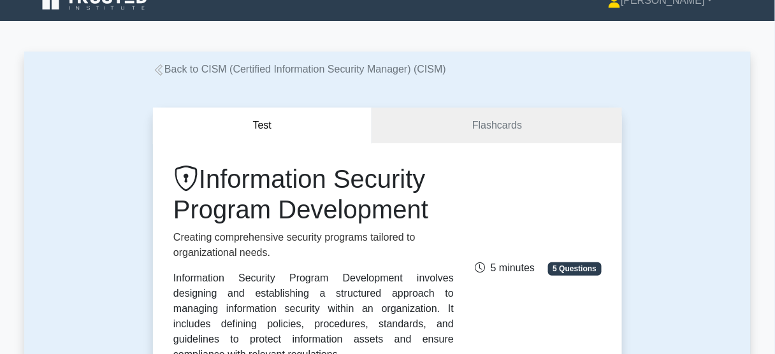
scroll to position [18, 0]
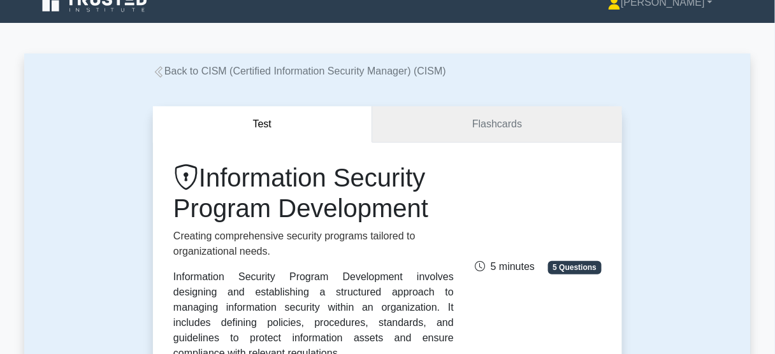
click at [562, 128] on link "Flashcards" at bounding box center [497, 124] width 250 height 36
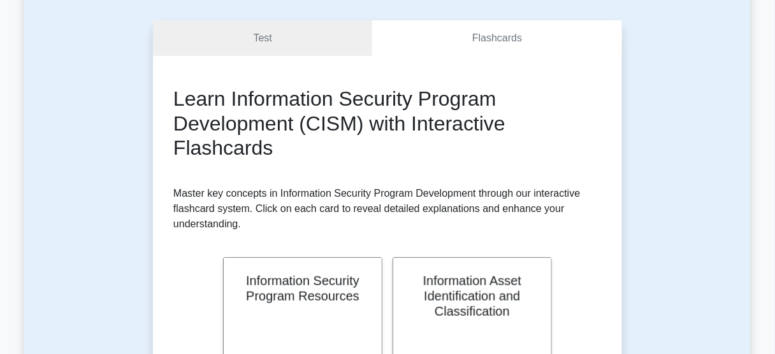
scroll to position [103, 0]
click at [319, 25] on link "Test" at bounding box center [262, 39] width 219 height 36
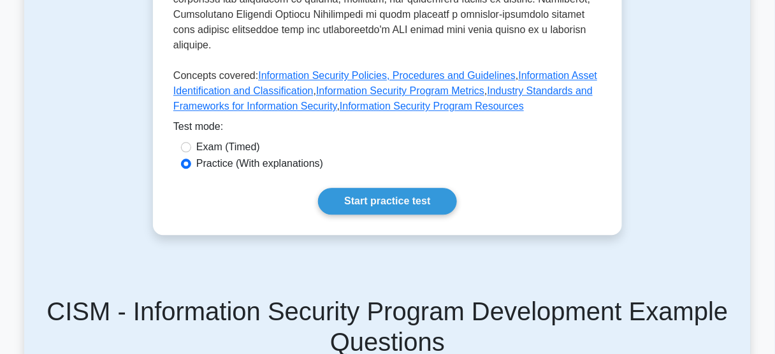
scroll to position [722, 0]
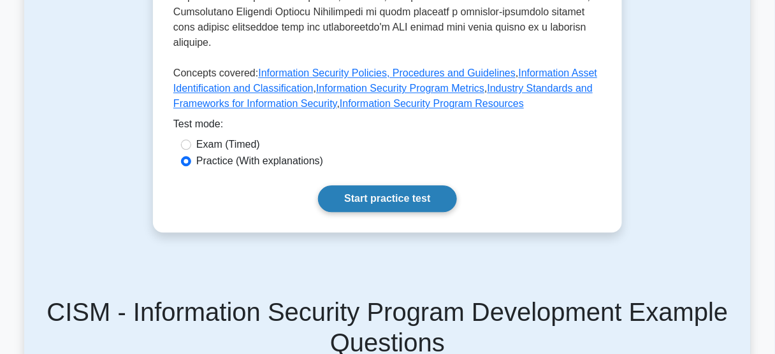
click at [360, 186] on link "Start practice test" at bounding box center [387, 199] width 138 height 27
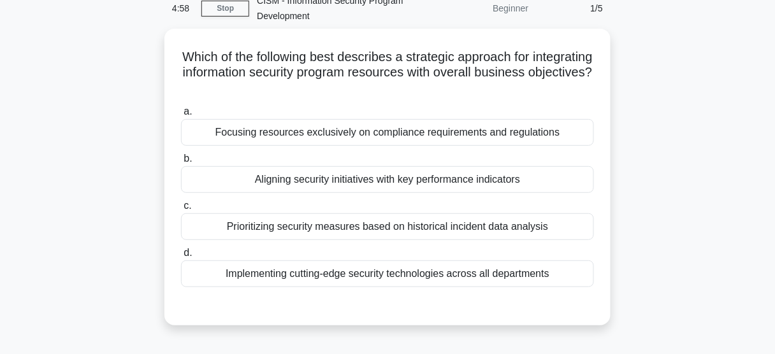
scroll to position [62, 0]
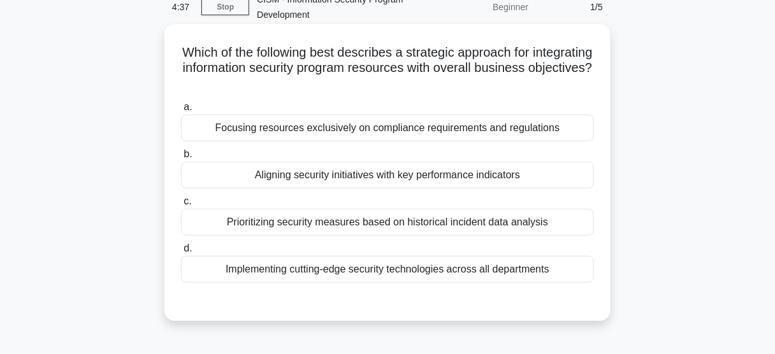
click at [383, 181] on div "Aligning security initiatives with key performance indicators" at bounding box center [387, 175] width 413 height 27
click at [181, 159] on input "b. Aligning security initiatives with key performance indicators" at bounding box center [181, 154] width 0 height 8
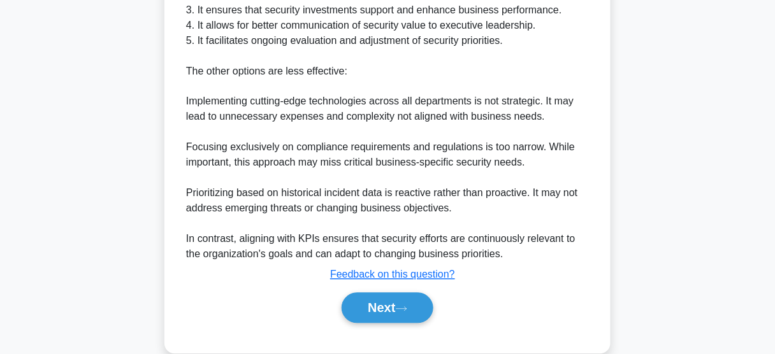
scroll to position [537, 0]
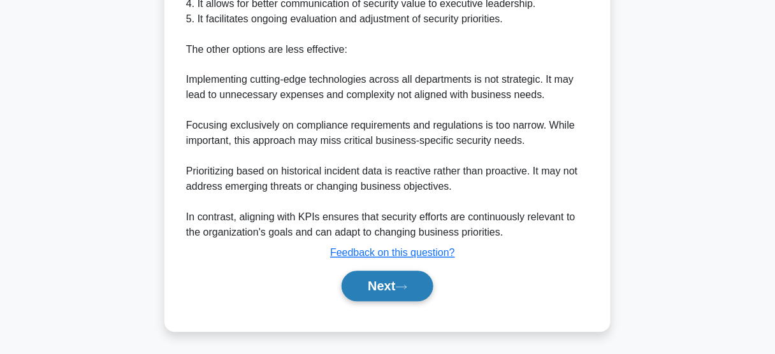
click at [417, 286] on button "Next" at bounding box center [387, 287] width 91 height 31
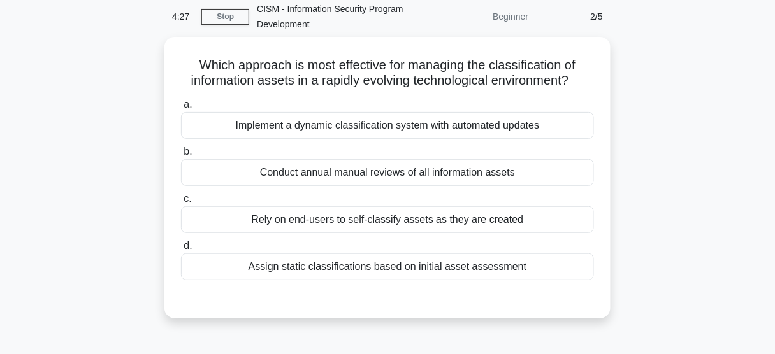
scroll to position [52, 0]
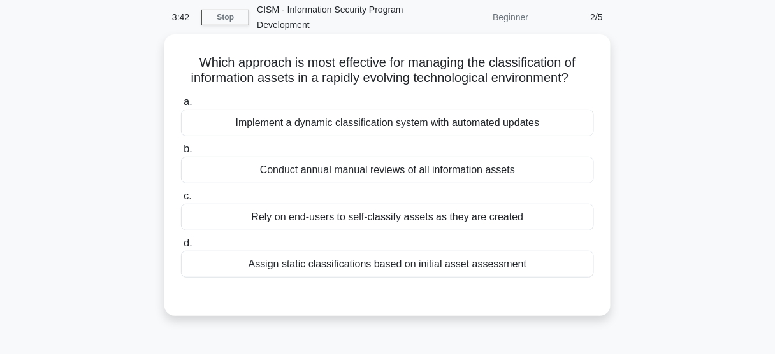
click at [513, 165] on div "Conduct annual manual reviews of all information assets" at bounding box center [387, 170] width 413 height 27
click at [181, 154] on input "b. Conduct annual manual reviews of all information assets" at bounding box center [181, 149] width 0 height 8
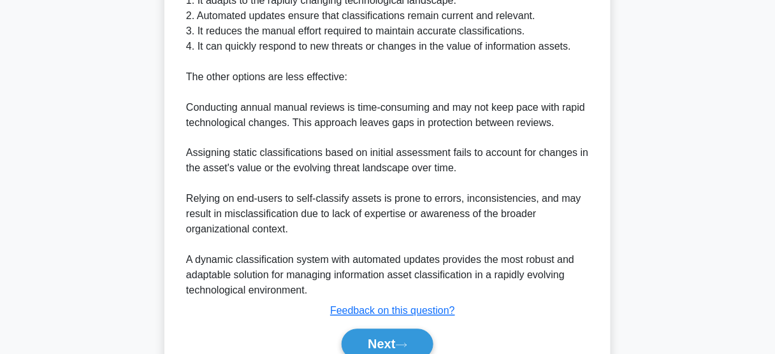
scroll to position [452, 0]
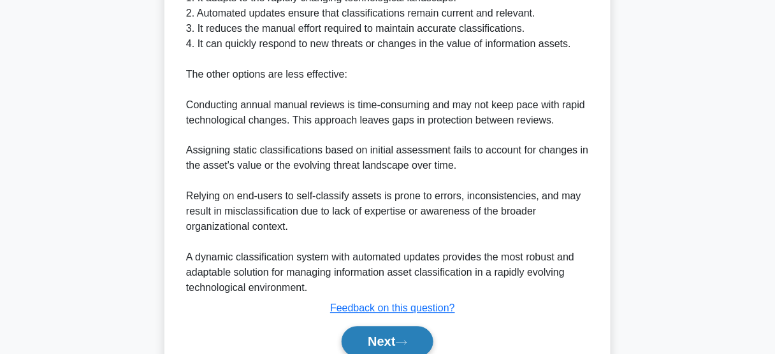
click at [397, 327] on button "Next" at bounding box center [387, 342] width 91 height 31
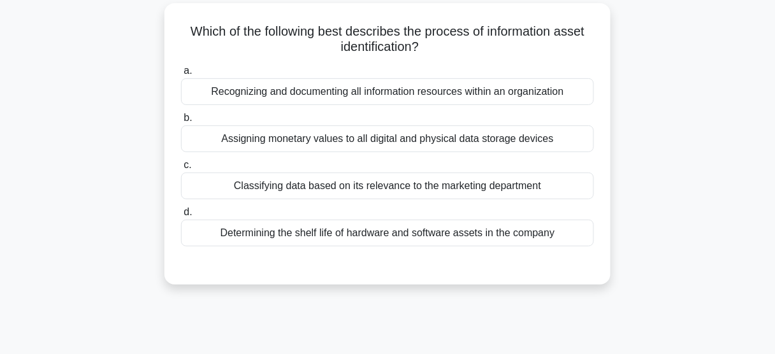
scroll to position [86, 0]
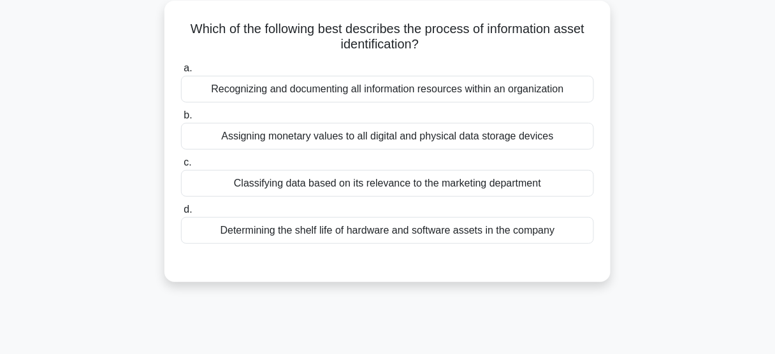
click at [405, 90] on div "Recognizing and documenting all information resources within an organization" at bounding box center [387, 89] width 413 height 27
click at [181, 73] on input "a. Recognizing and documenting all information resources within an organization" at bounding box center [181, 68] width 0 height 8
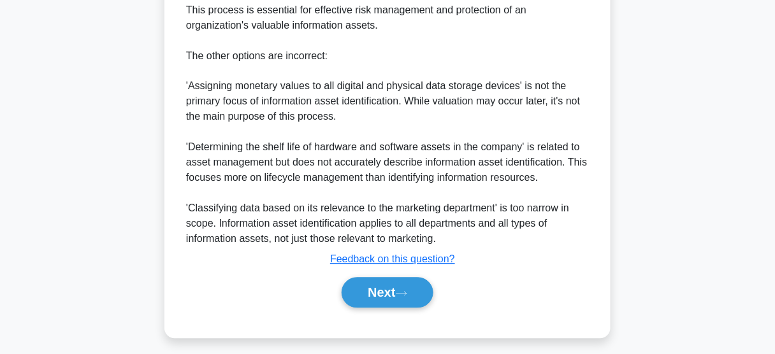
scroll to position [530, 0]
click at [398, 295] on button "Next" at bounding box center [387, 293] width 91 height 31
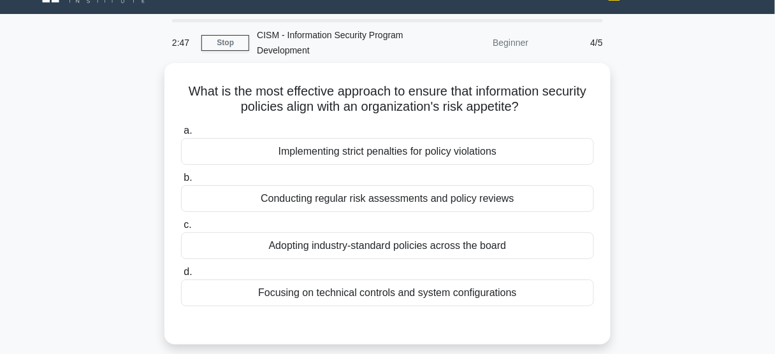
scroll to position [24, 0]
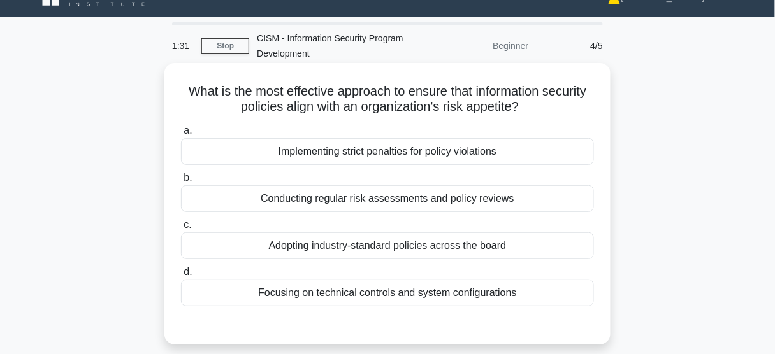
click at [355, 203] on div "Conducting regular risk assessments and policy reviews" at bounding box center [387, 199] width 413 height 27
click at [181, 182] on input "b. Conducting regular risk assessments and policy reviews" at bounding box center [181, 178] width 0 height 8
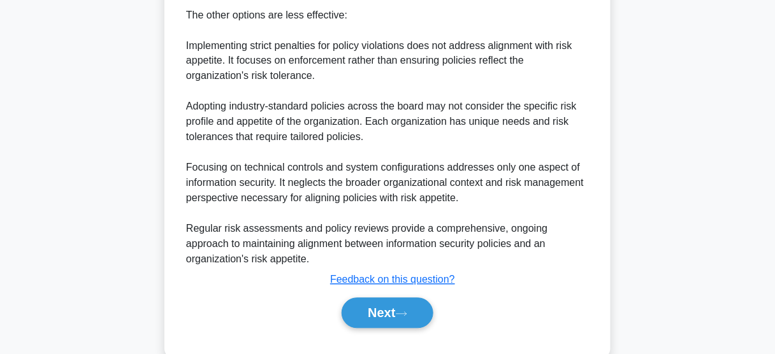
scroll to position [544, 0]
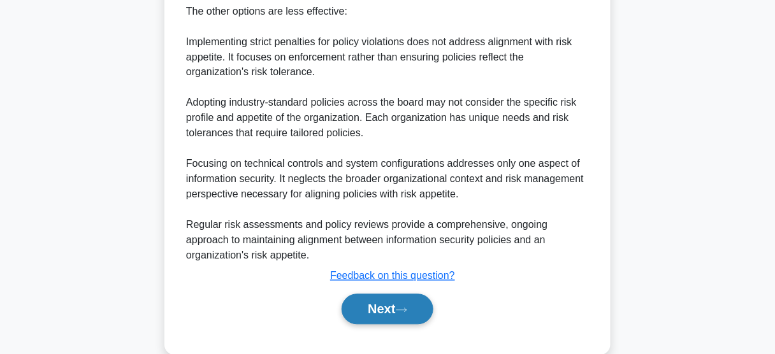
click at [382, 302] on button "Next" at bounding box center [387, 310] width 91 height 31
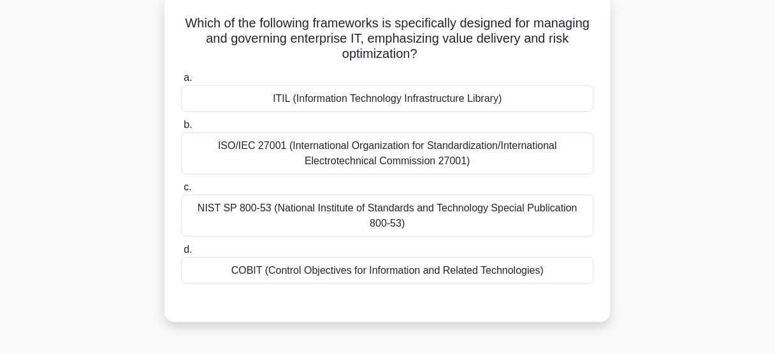
scroll to position [101, 0]
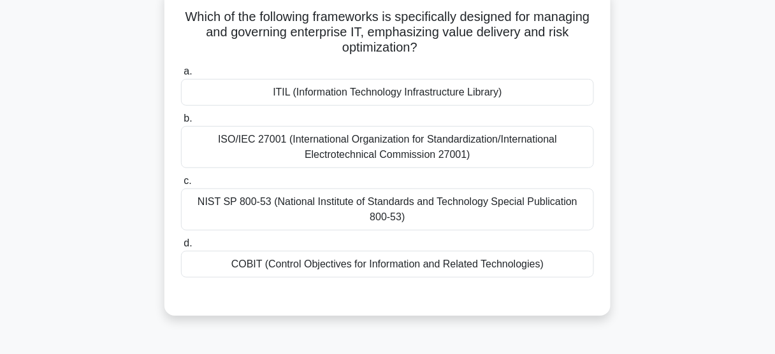
click at [630, 127] on div "Which of the following frameworks is specifically designed for managing and gov…" at bounding box center [387, 160] width 727 height 343
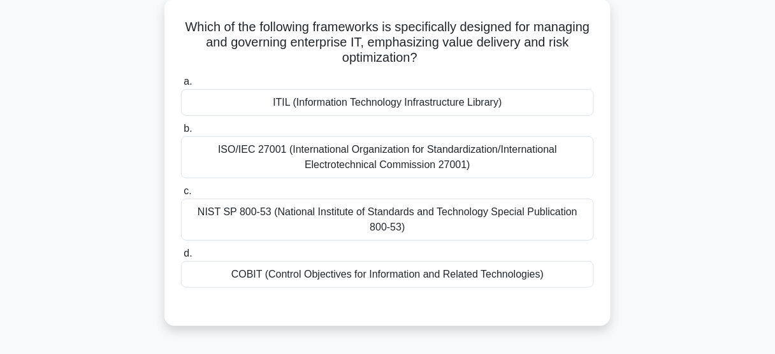
scroll to position [91, 0]
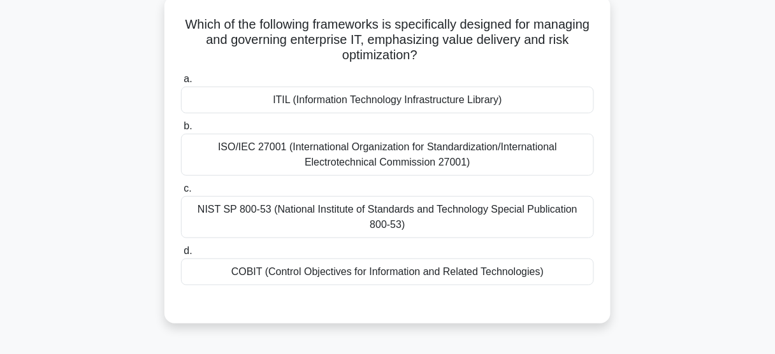
click at [408, 146] on div "ISO/IEC 27001 (International Organization for Standardization/International Ele…" at bounding box center [387, 155] width 413 height 42
click at [181, 131] on input "b. ISO/IEC 27001 (International Organization for Standardization/International …" at bounding box center [181, 126] width 0 height 8
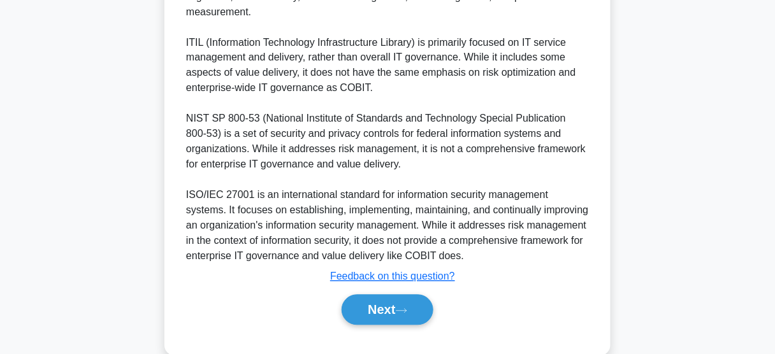
scroll to position [553, 0]
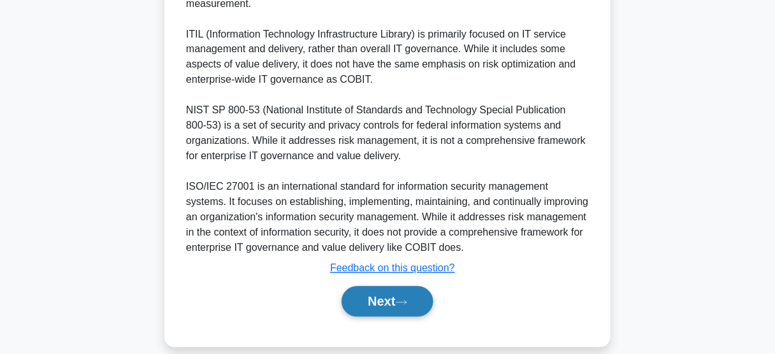
click at [417, 287] on button "Next" at bounding box center [387, 302] width 91 height 31
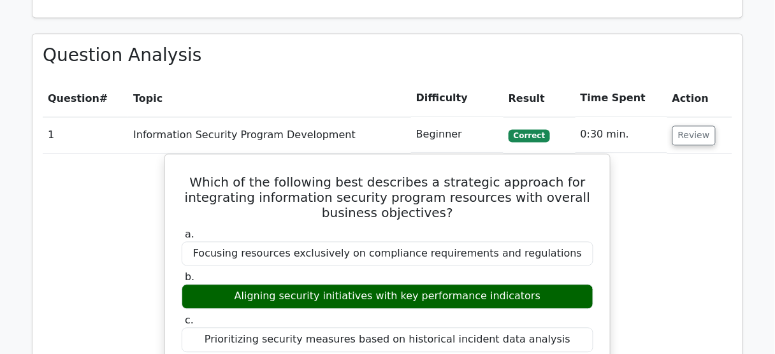
scroll to position [541, 0]
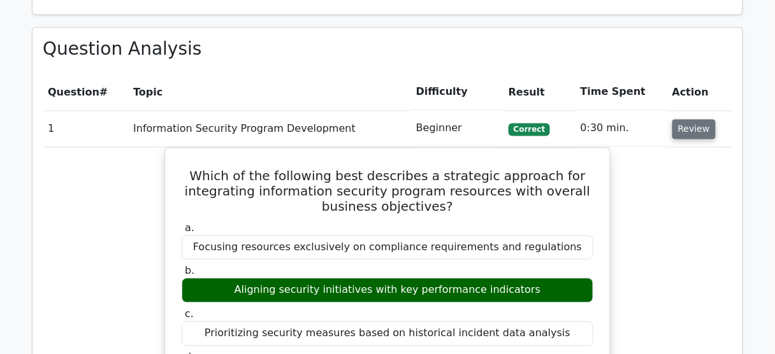
click at [694, 127] on button "Review" at bounding box center [694, 130] width 43 height 20
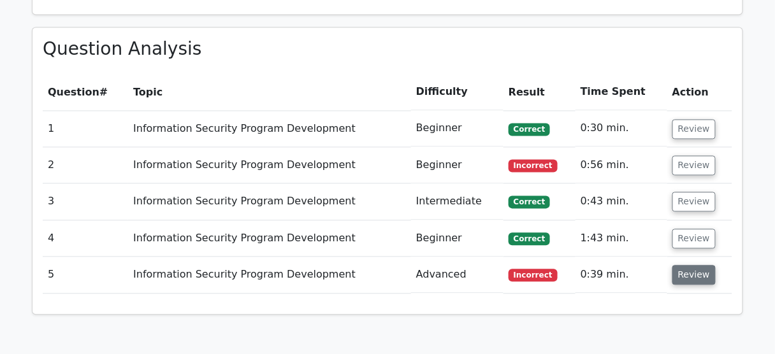
click at [687, 266] on button "Review" at bounding box center [694, 276] width 43 height 20
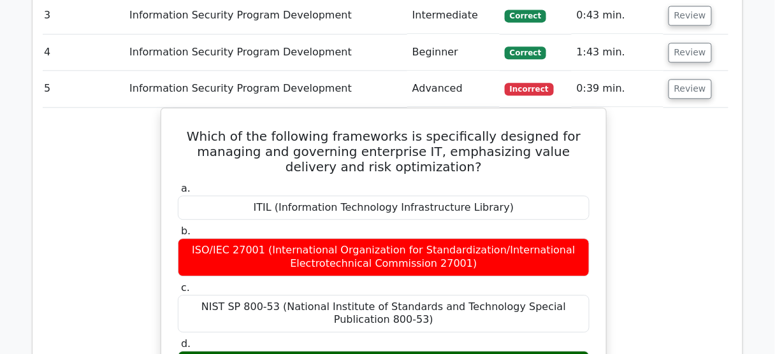
scroll to position [720, 0]
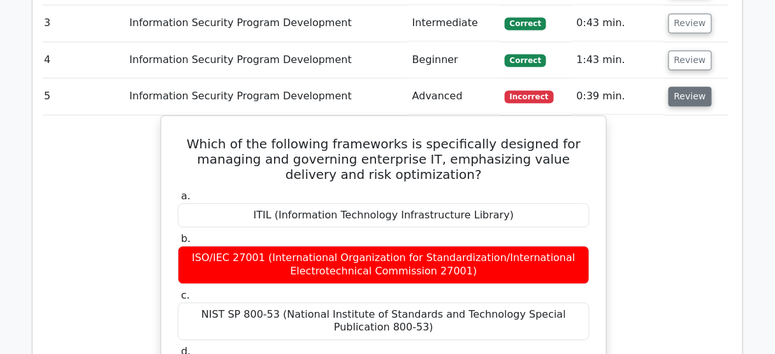
click at [690, 97] on button "Review" at bounding box center [690, 97] width 43 height 20
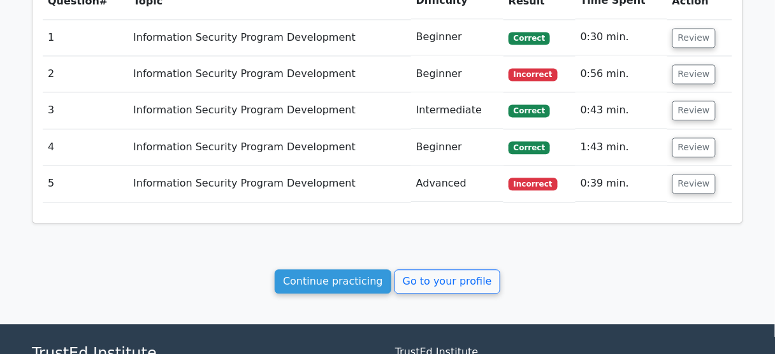
scroll to position [642, 0]
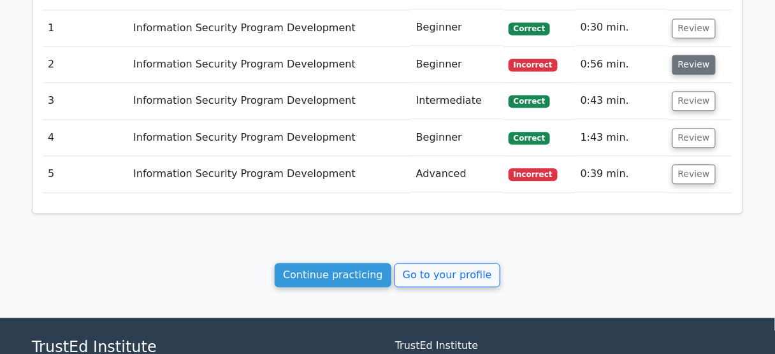
click at [685, 61] on button "Review" at bounding box center [694, 65] width 43 height 20
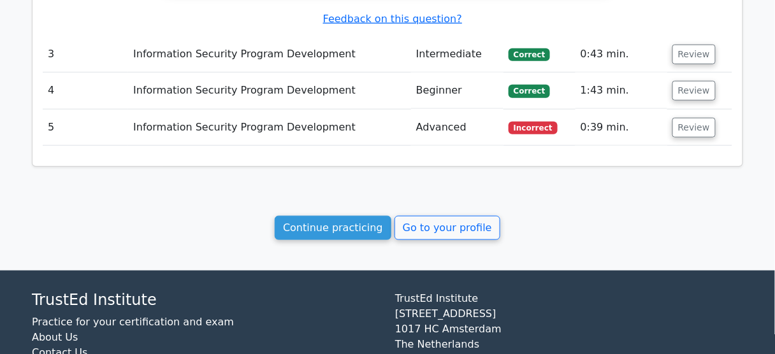
scroll to position [1447, 0]
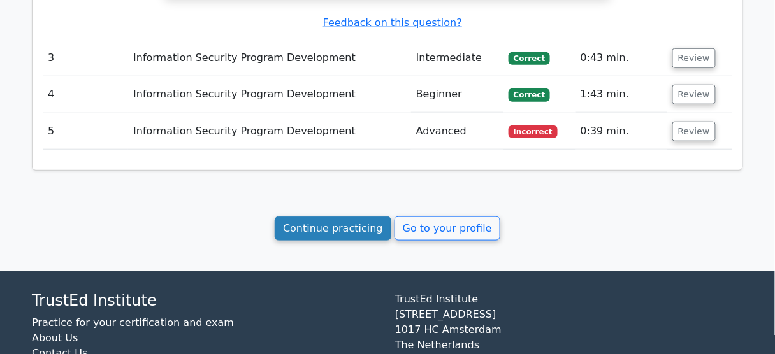
click at [365, 217] on link "Continue practicing" at bounding box center [333, 229] width 117 height 24
